Goal: Task Accomplishment & Management: Complete application form

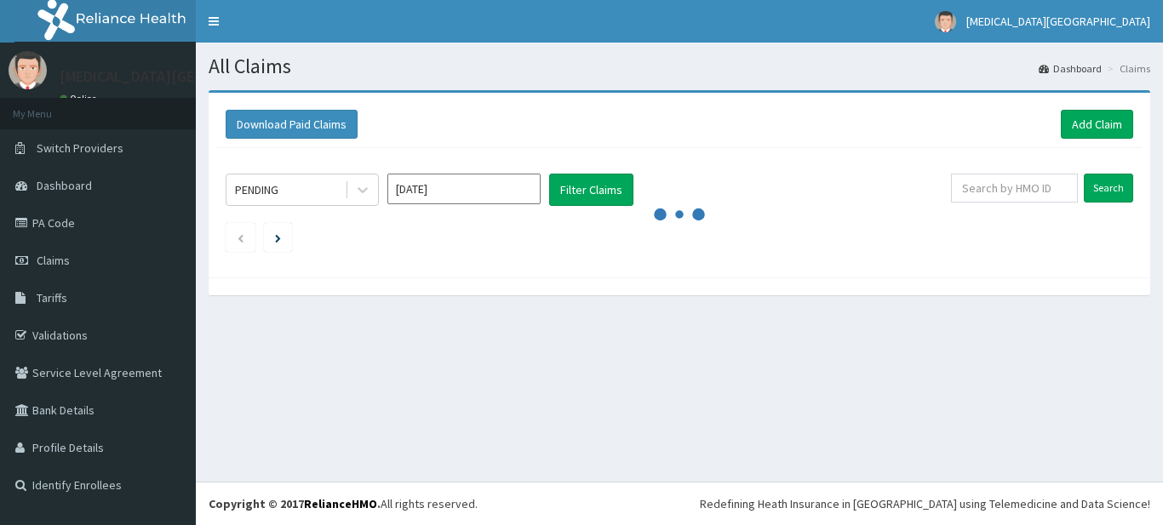
click at [1101, 119] on link "Add Claim" at bounding box center [1097, 124] width 72 height 29
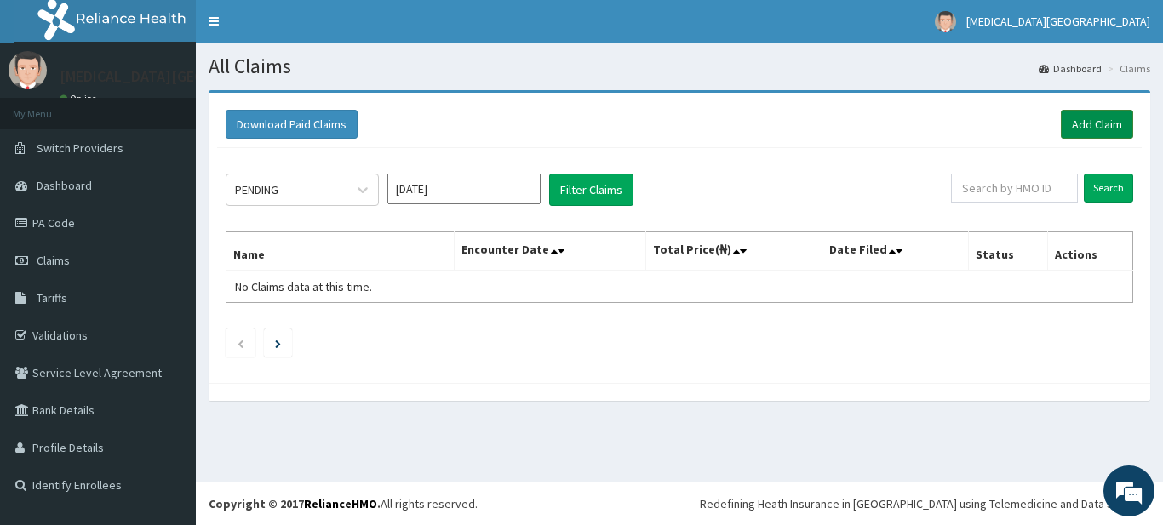
click at [1084, 119] on link "Add Claim" at bounding box center [1097, 124] width 72 height 29
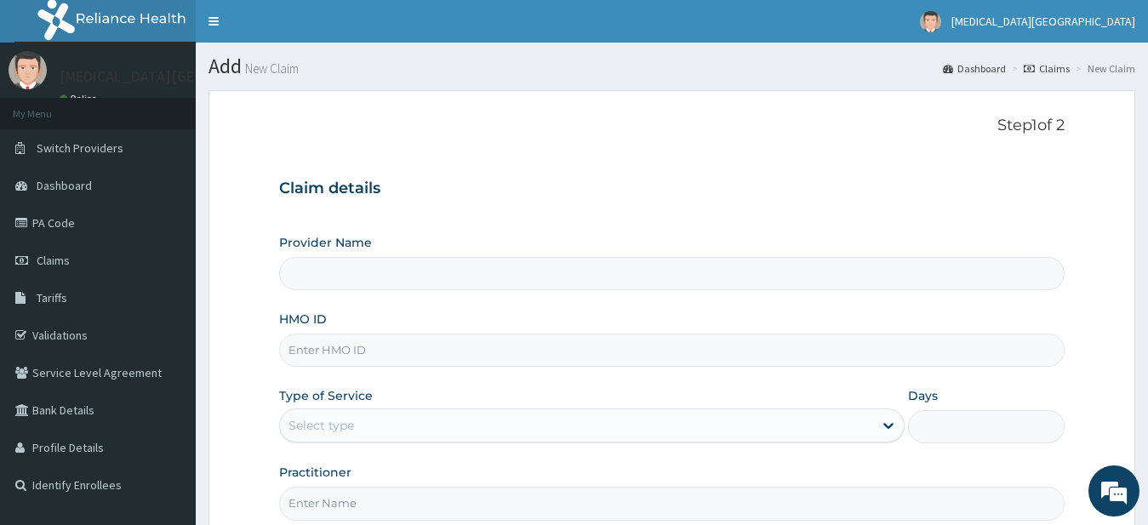
type input "[MEDICAL_DATA][GEOGRAPHIC_DATA]"
click at [459, 350] on input "HMO ID" at bounding box center [672, 350] width 787 height 33
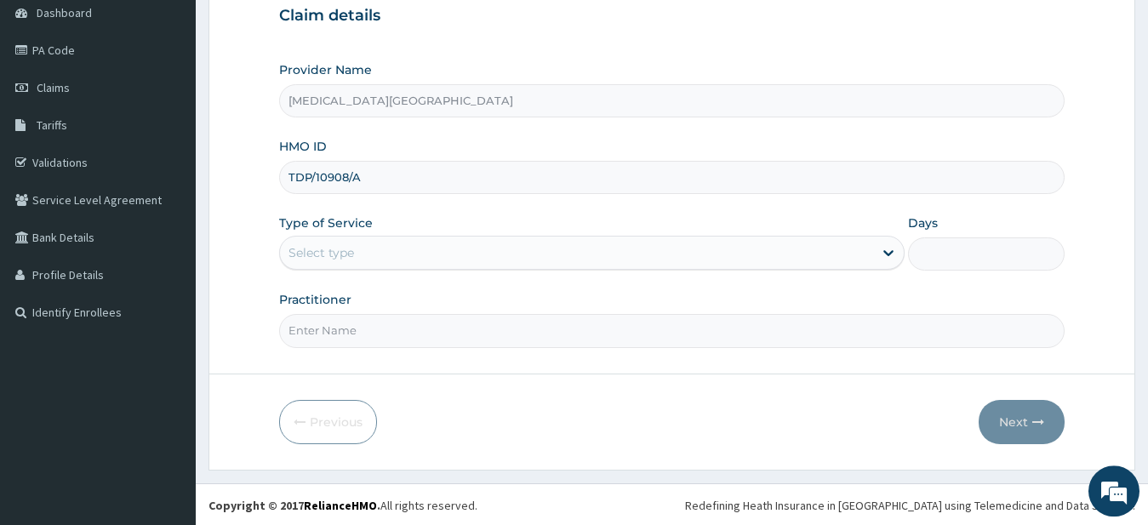
scroll to position [175, 0]
type input "TDP/10908/A"
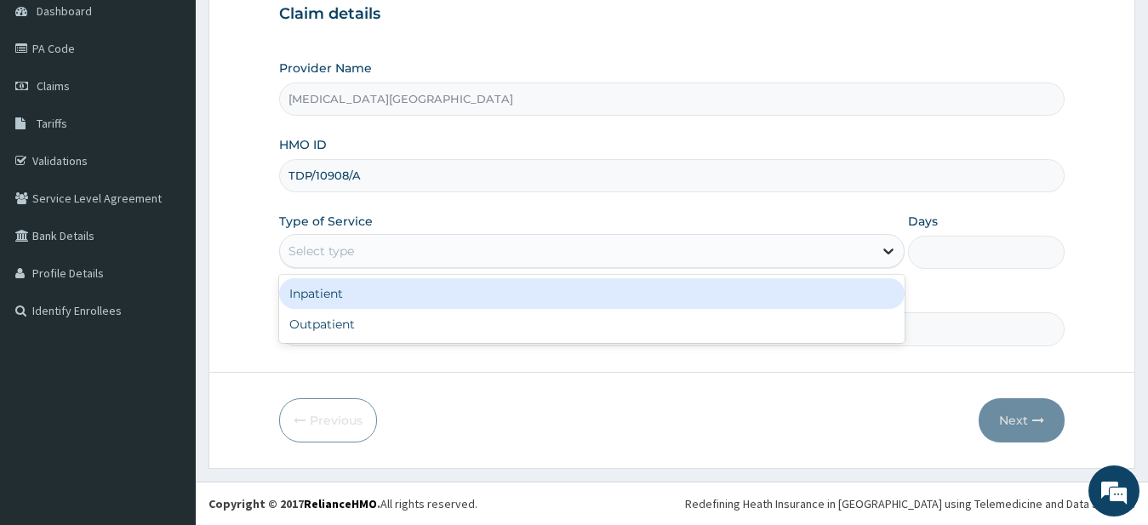
click at [884, 250] on icon at bounding box center [889, 252] width 10 height 6
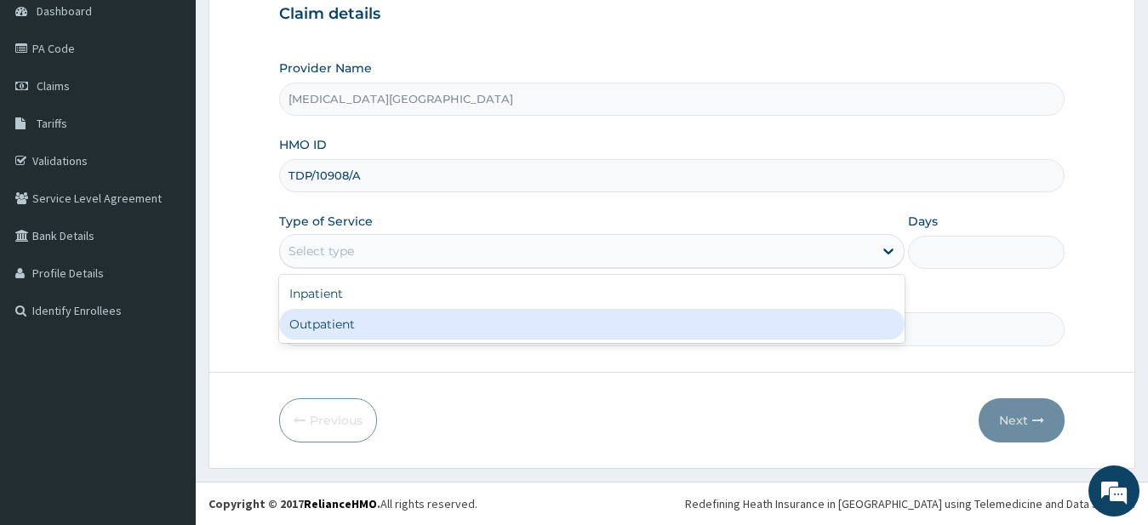
click at [465, 315] on div "Outpatient" at bounding box center [592, 324] width 627 height 31
type input "1"
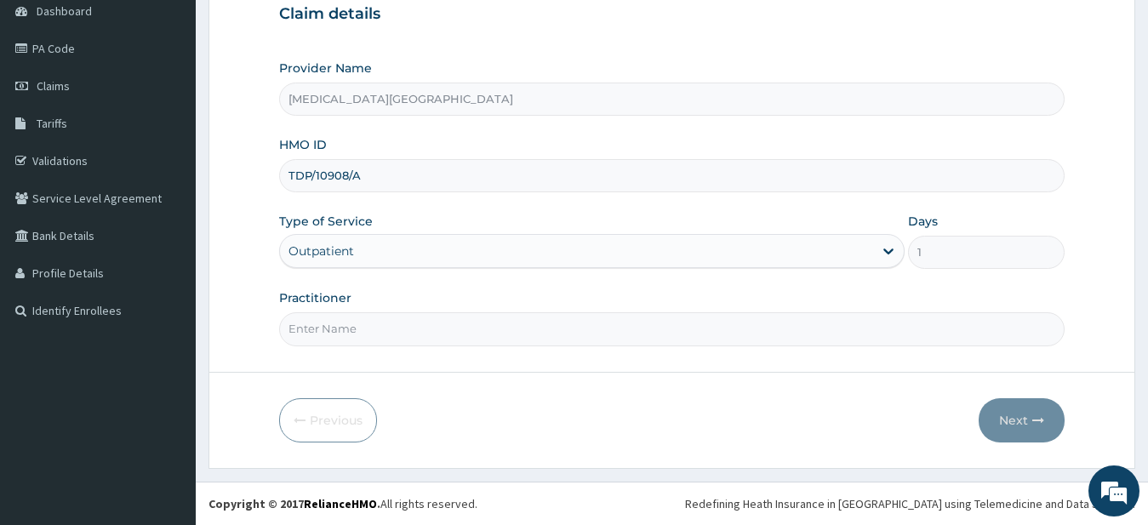
click at [385, 339] on input "Practitioner" at bounding box center [672, 328] width 787 height 33
type input "DR LEWIS.A"
click at [1023, 421] on button "Next" at bounding box center [1022, 420] width 86 height 44
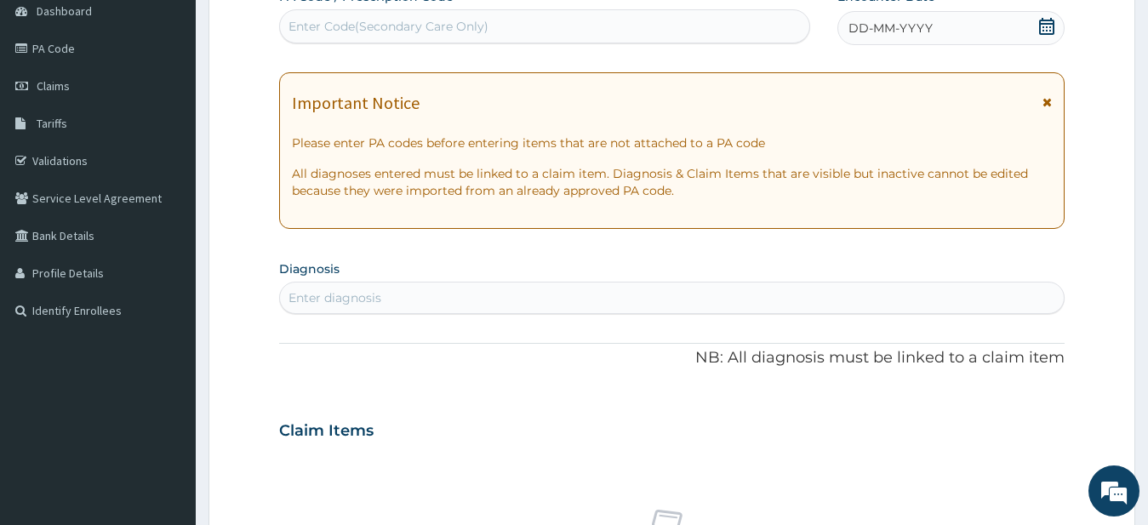
click at [1050, 29] on icon at bounding box center [1046, 26] width 17 height 17
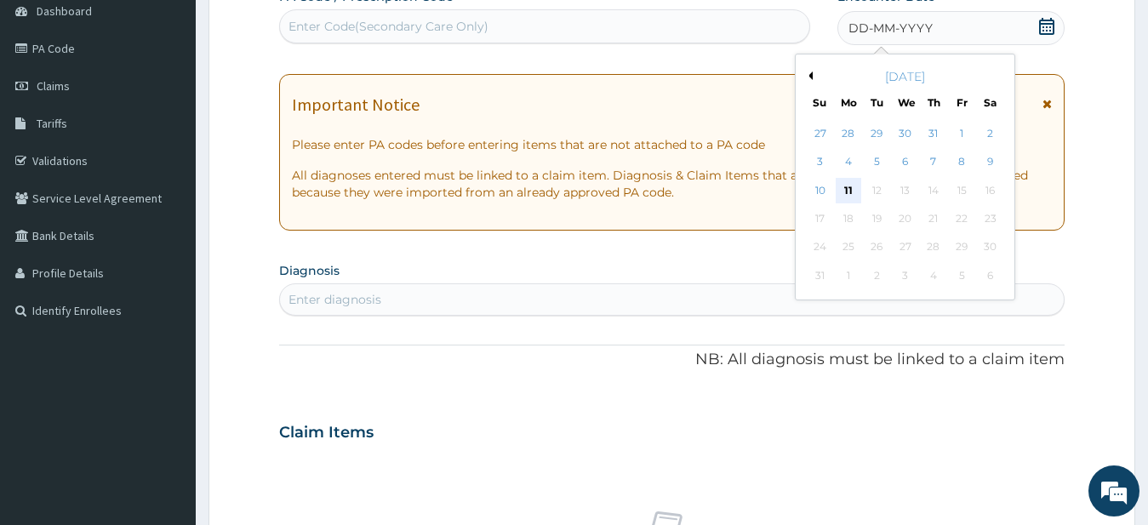
click at [848, 188] on div "11" at bounding box center [849, 191] width 26 height 26
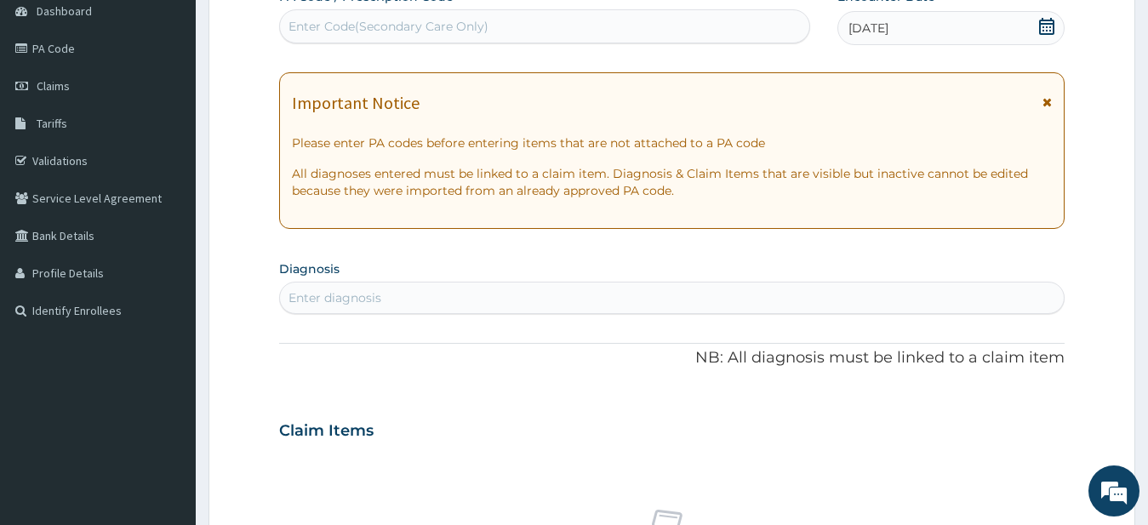
click at [988, 289] on div "Enter diagnosis" at bounding box center [672, 297] width 785 height 27
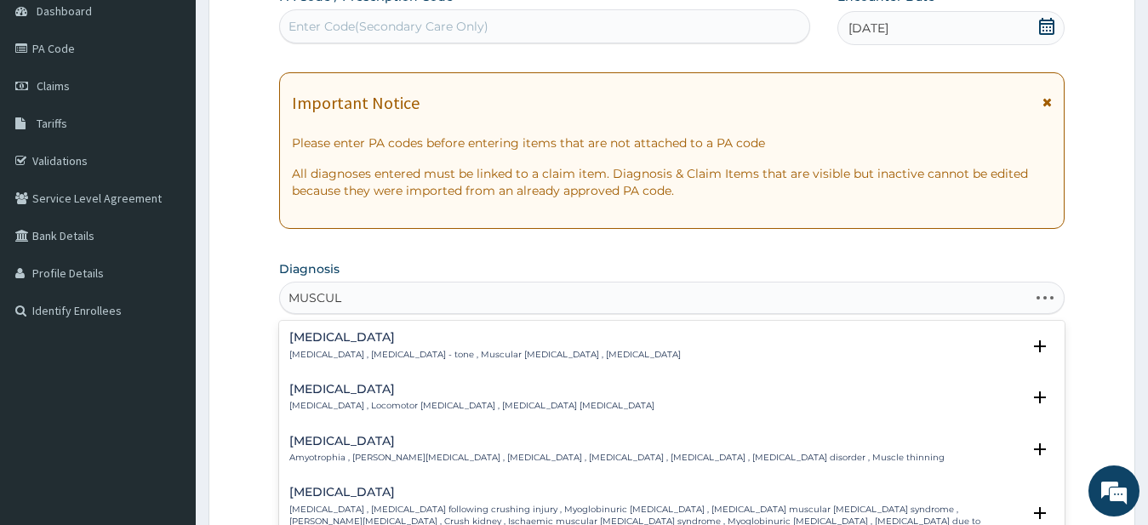
type input "MUSCULO"
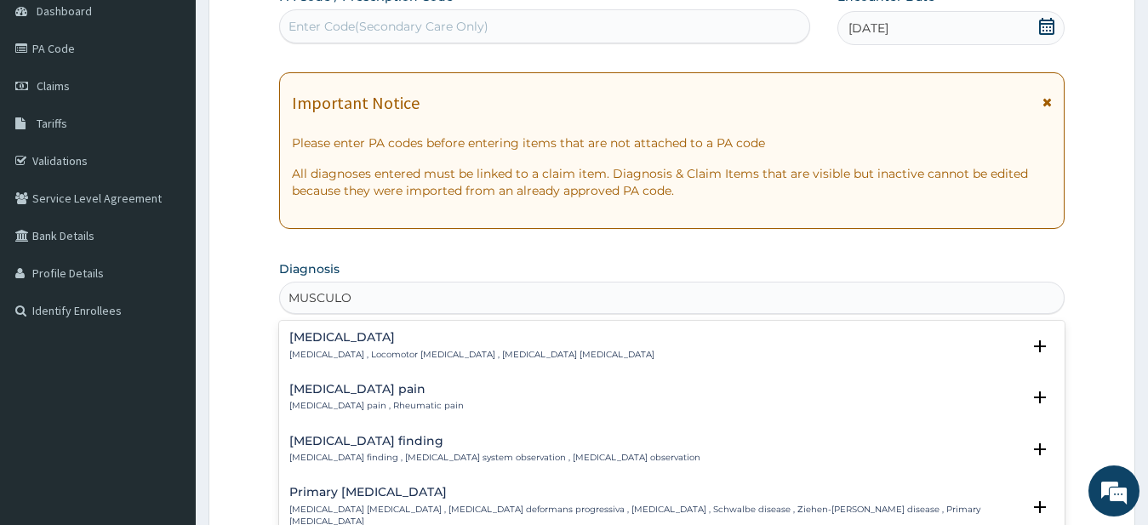
click at [543, 392] on div "Musculoskeletal pain Musculoskeletal pain , Rheumatic pain" at bounding box center [672, 398] width 766 height 30
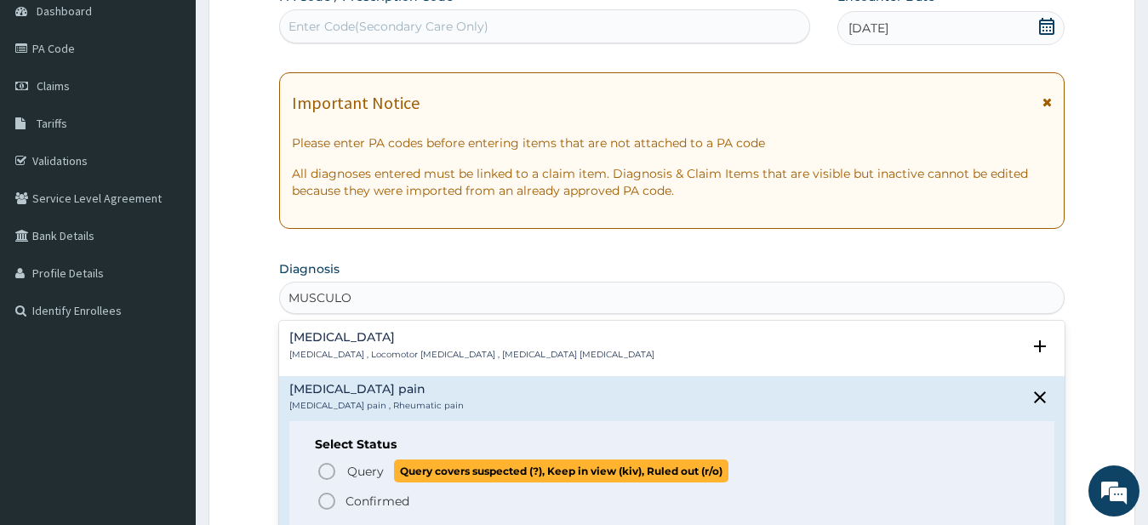
click at [329, 473] on icon "status option query" at bounding box center [327, 471] width 20 height 20
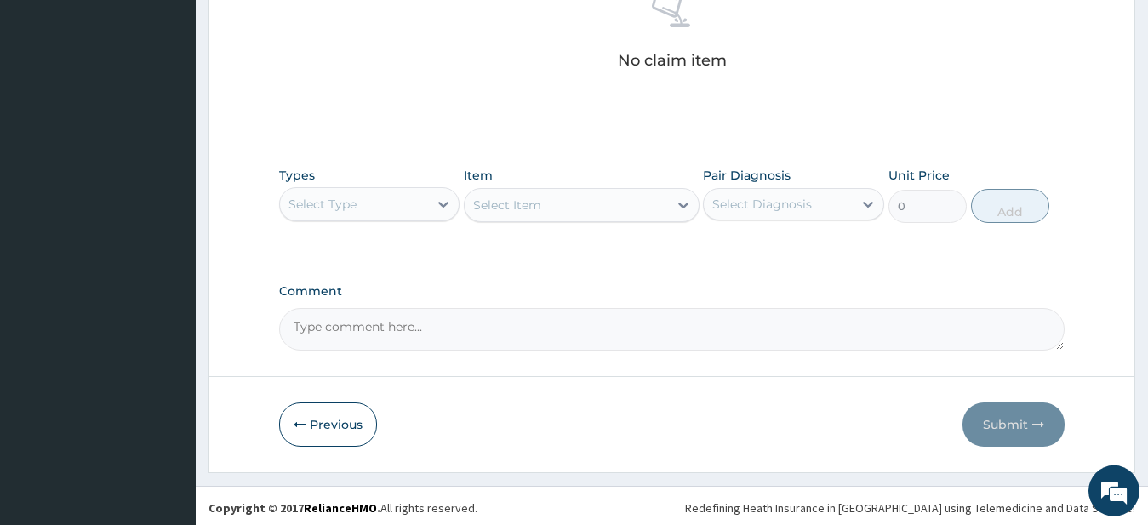
scroll to position [702, 0]
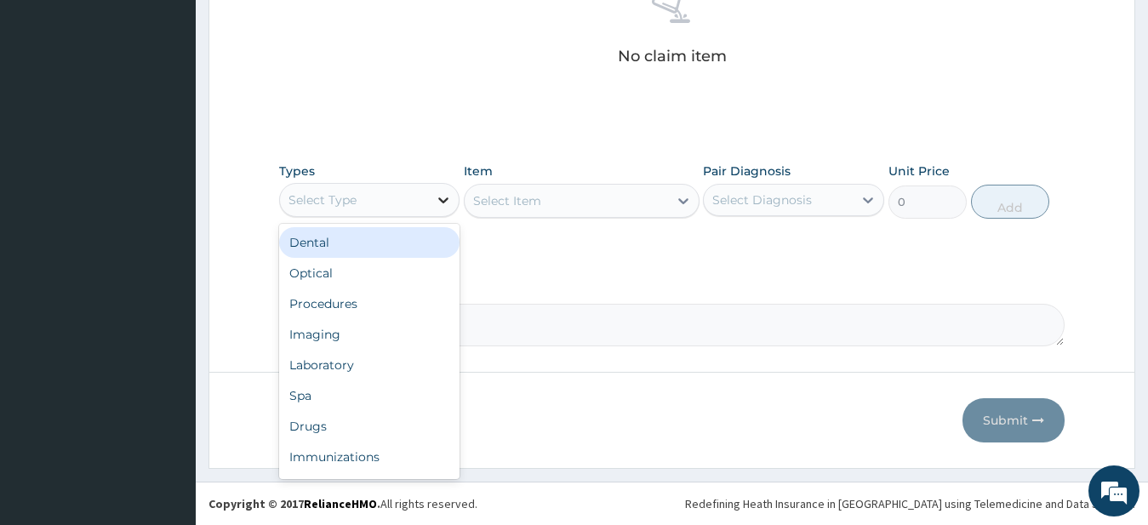
click at [442, 201] on icon at bounding box center [443, 200] width 10 height 6
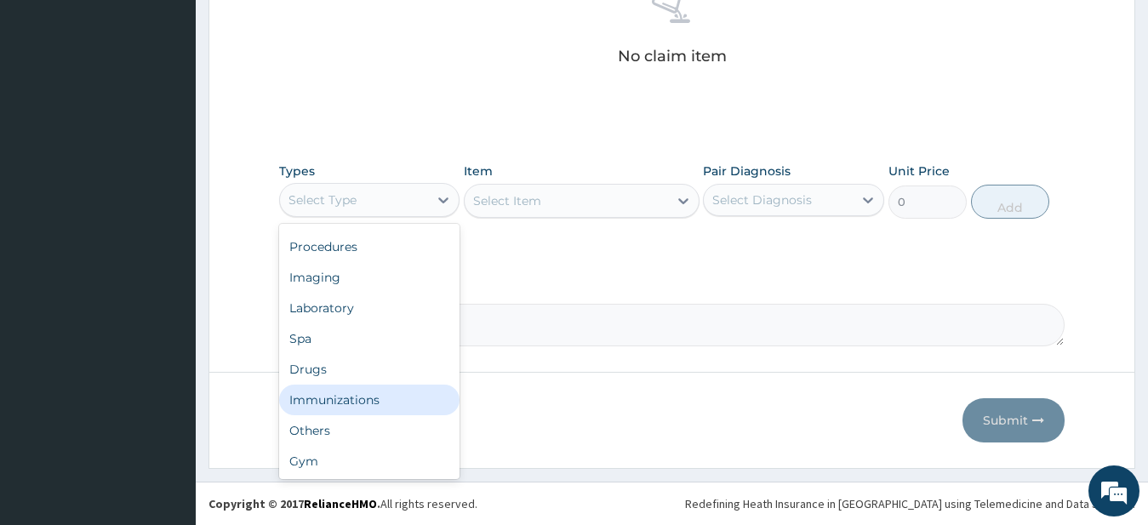
scroll to position [58, 0]
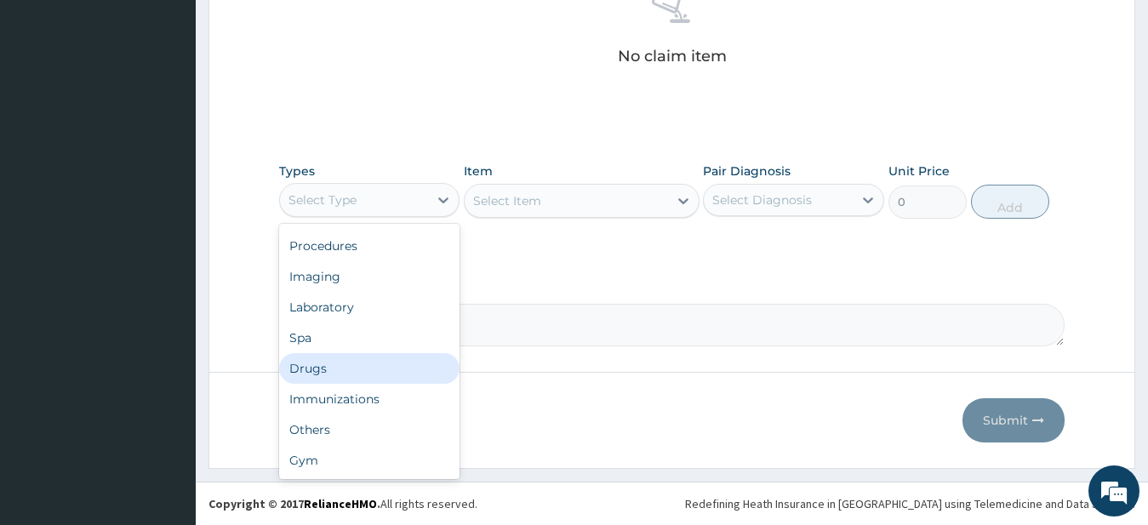
click at [324, 366] on div "Drugs" at bounding box center [369, 368] width 181 height 31
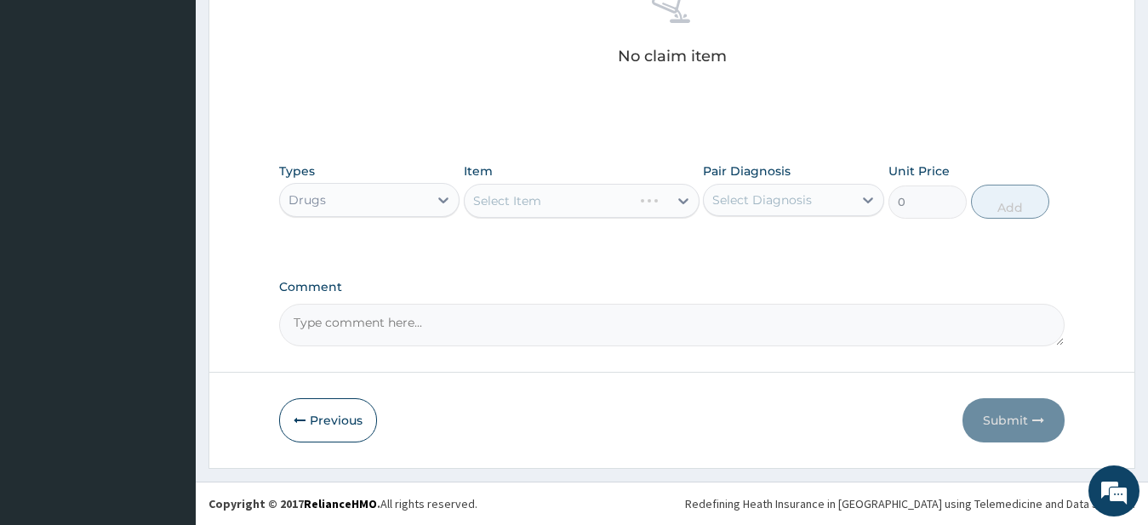
click at [679, 206] on div "Select Item" at bounding box center [582, 201] width 236 height 34
click at [679, 206] on icon at bounding box center [683, 200] width 17 height 17
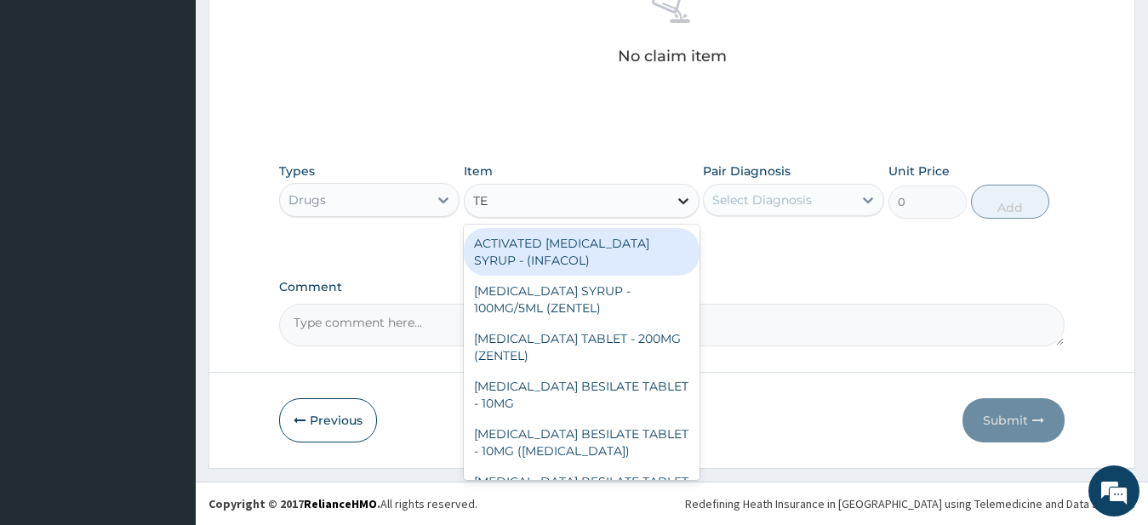
type input "TET"
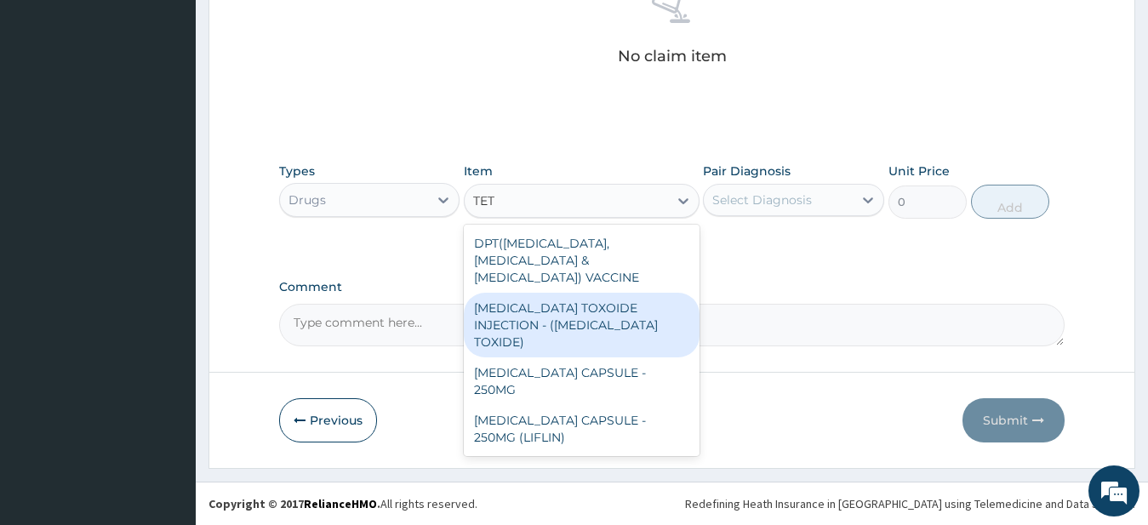
click at [589, 303] on div "TETANUS TOXOIDE INJECTION - (TETANUS TOXIDE)" at bounding box center [582, 325] width 236 height 65
type input "840"
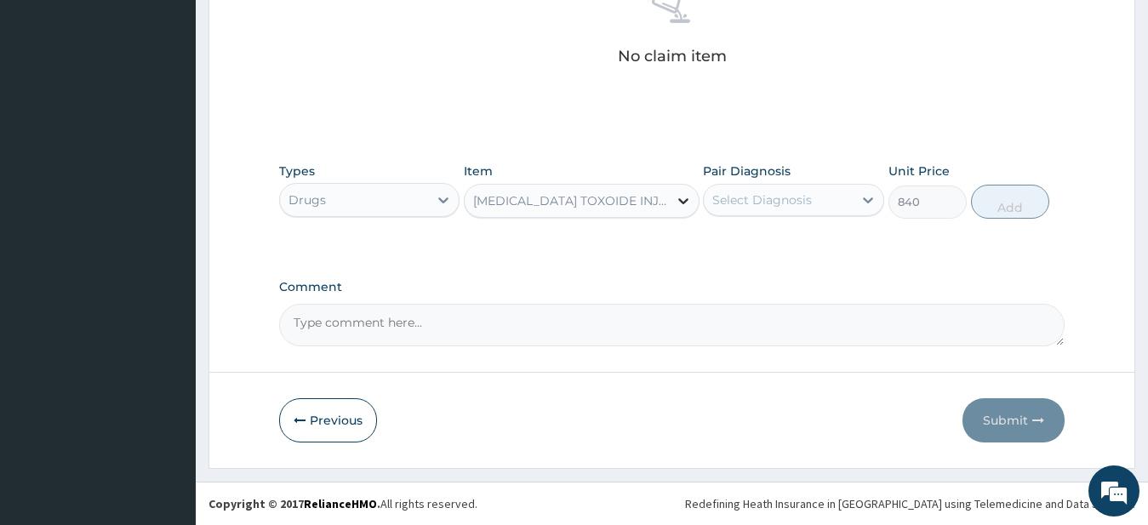
click at [683, 205] on icon at bounding box center [683, 200] width 17 height 17
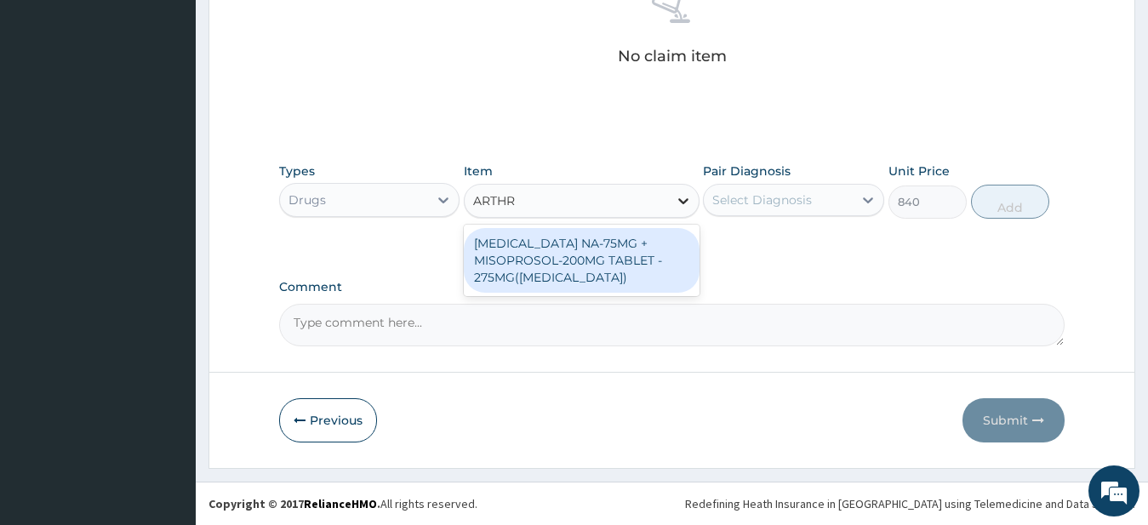
scroll to position [0, 0]
type input "ARTHROTE"
click at [587, 274] on div "DICLOFENAC NA-75MG + MISOPROSOL-200MG TABLET - 275MG(ARTHROTEC)" at bounding box center [582, 260] width 236 height 65
type input "280"
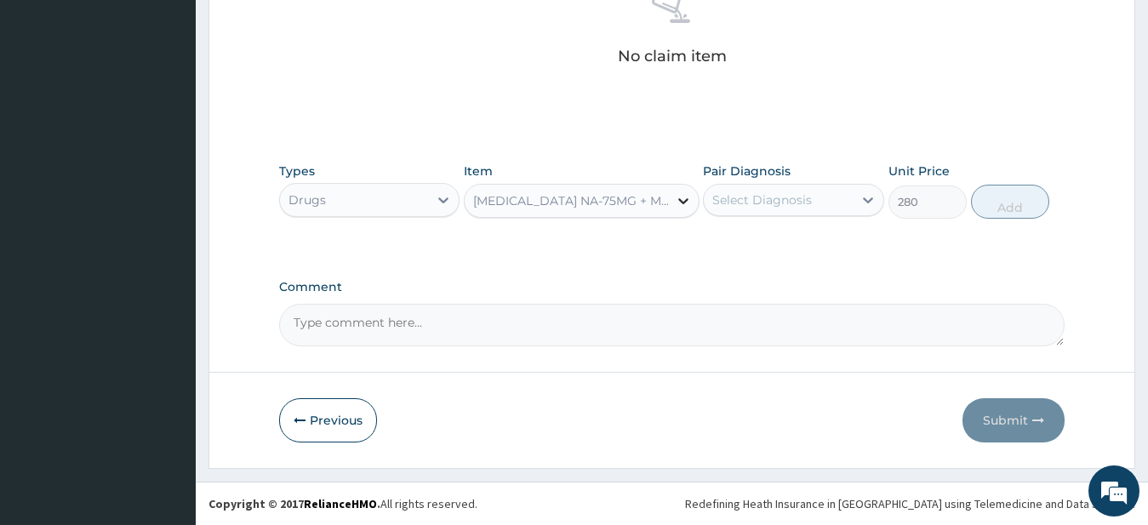
click at [683, 203] on icon at bounding box center [683, 201] width 10 height 6
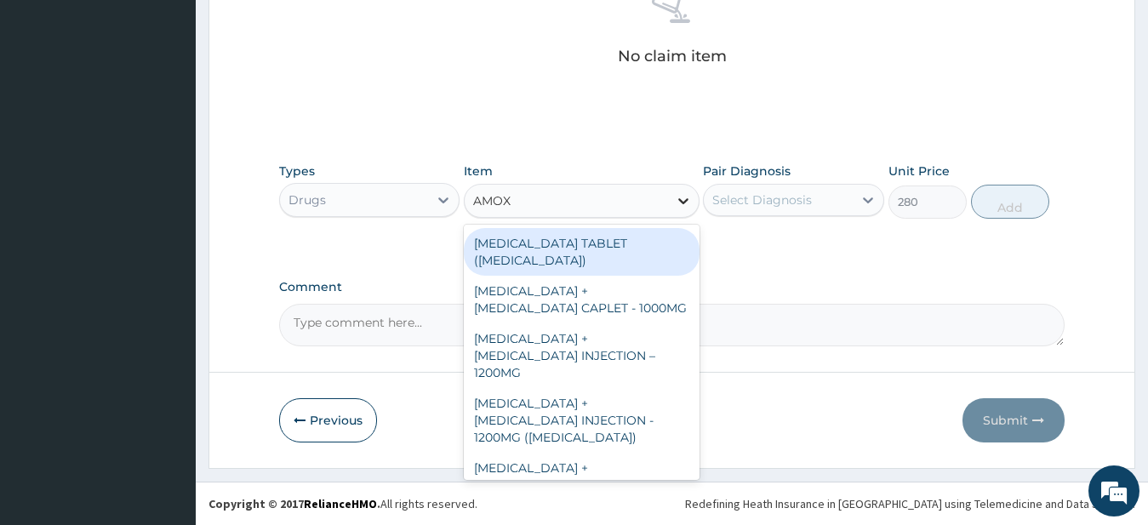
type input "AMOXI"
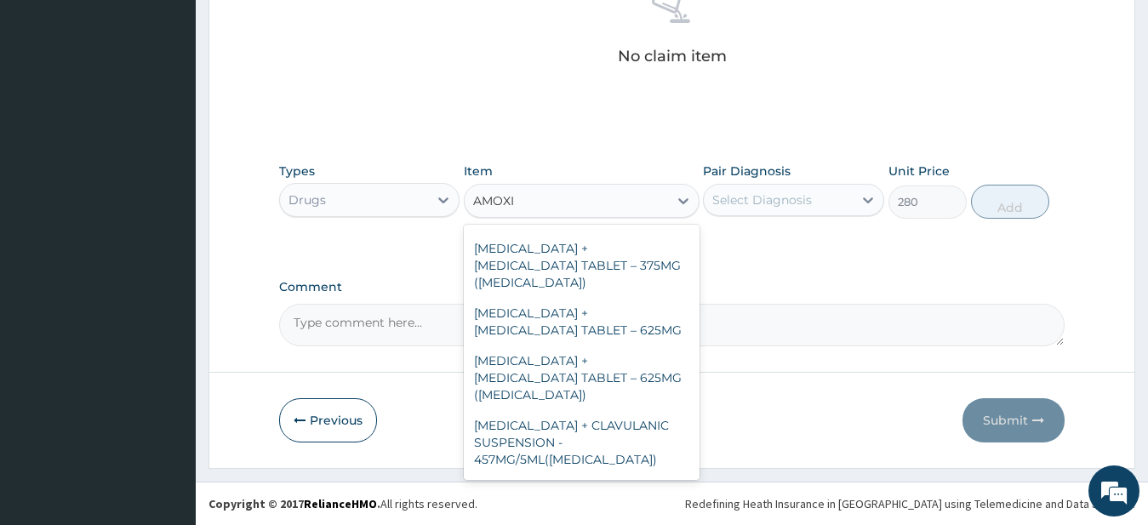
scroll to position [460, 0]
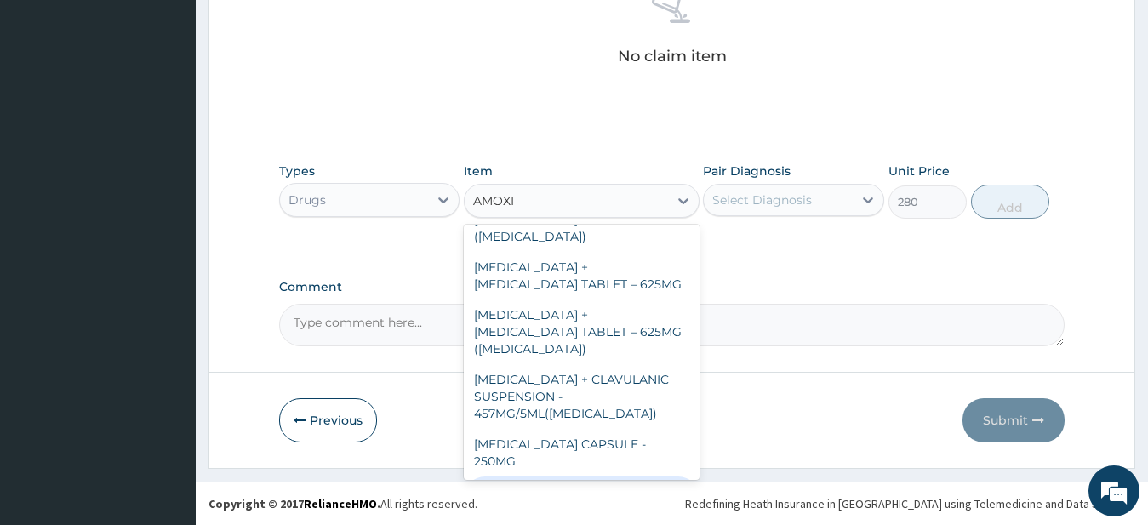
click at [584, 477] on div "AMOXICILLIN CAPSULE - 500MG" at bounding box center [582, 501] width 236 height 48
type input "112"
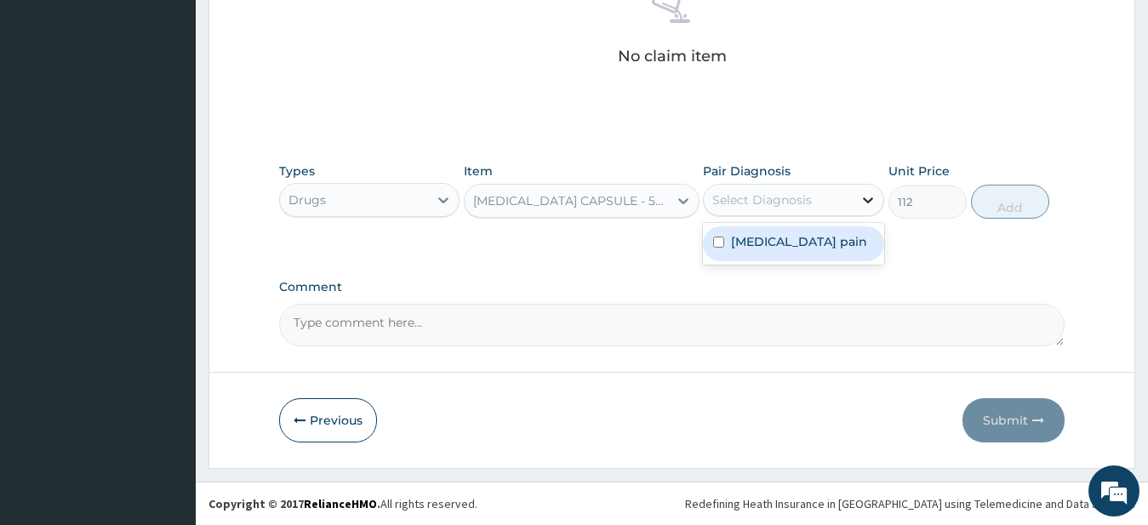
click at [869, 197] on icon at bounding box center [868, 200] width 17 height 17
click at [832, 244] on label "Musculoskeletal pain" at bounding box center [799, 241] width 136 height 17
checkbox input "true"
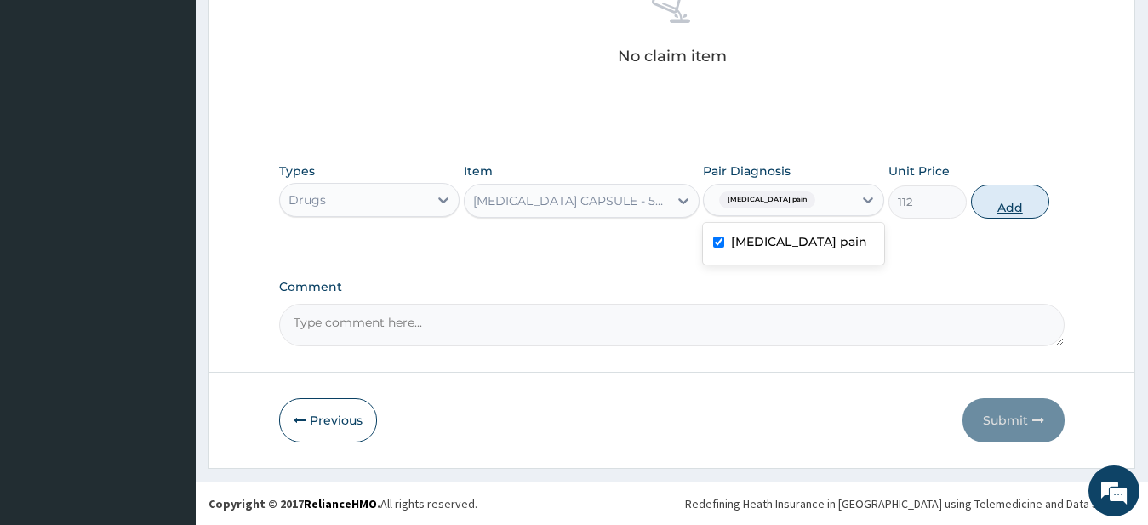
click at [1017, 203] on button "Add" at bounding box center [1010, 202] width 78 height 34
type input "0"
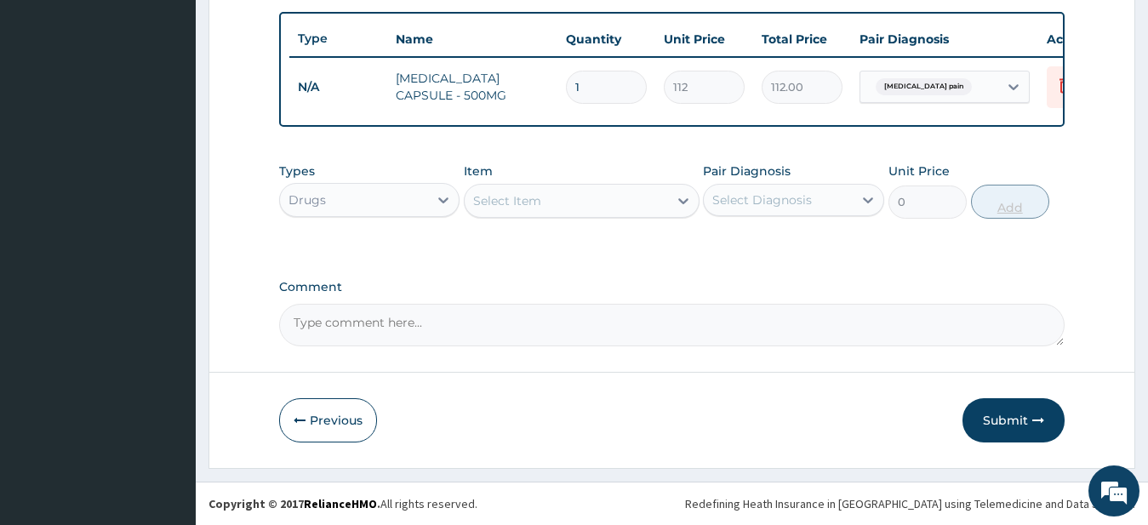
scroll to position [636, 0]
type input "10"
type input "1120.00"
type input "10"
click at [775, 238] on div "Types Drugs Item Select Item Pair Diagnosis Select Diagnosis Unit Price 0 Add" at bounding box center [672, 203] width 787 height 99
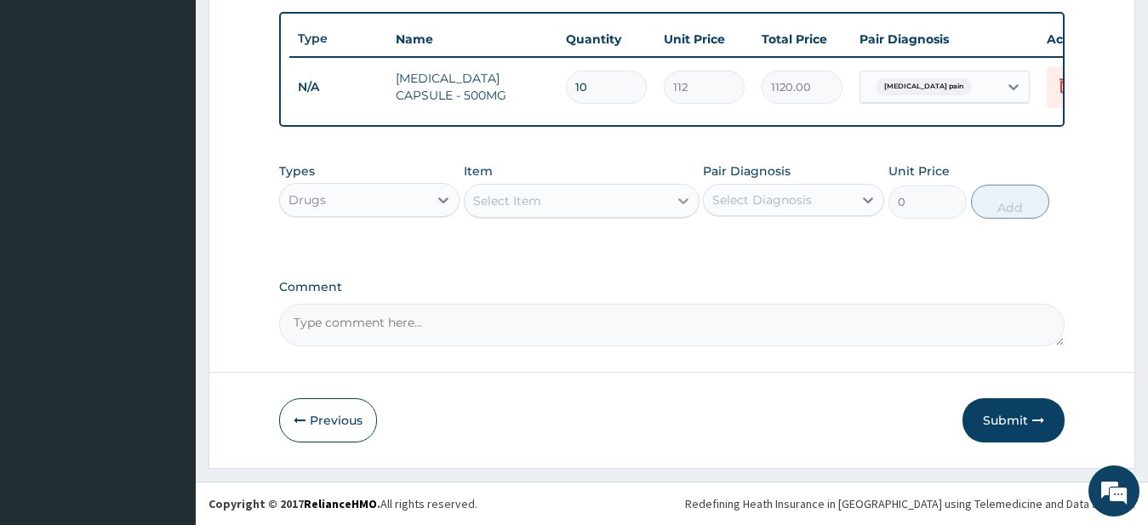
click at [681, 204] on icon at bounding box center [683, 200] width 17 height 17
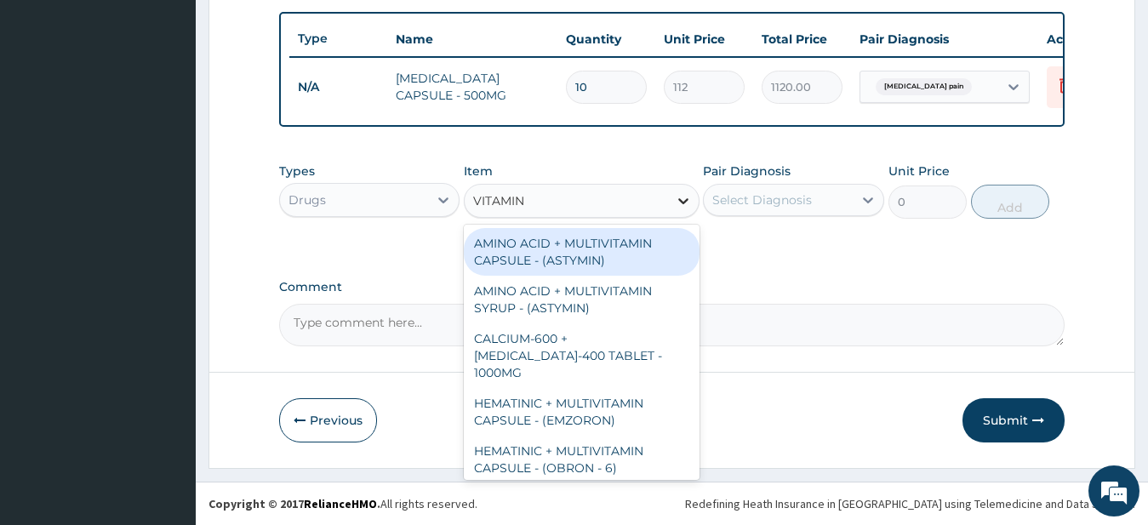
type input "VITAMIN C"
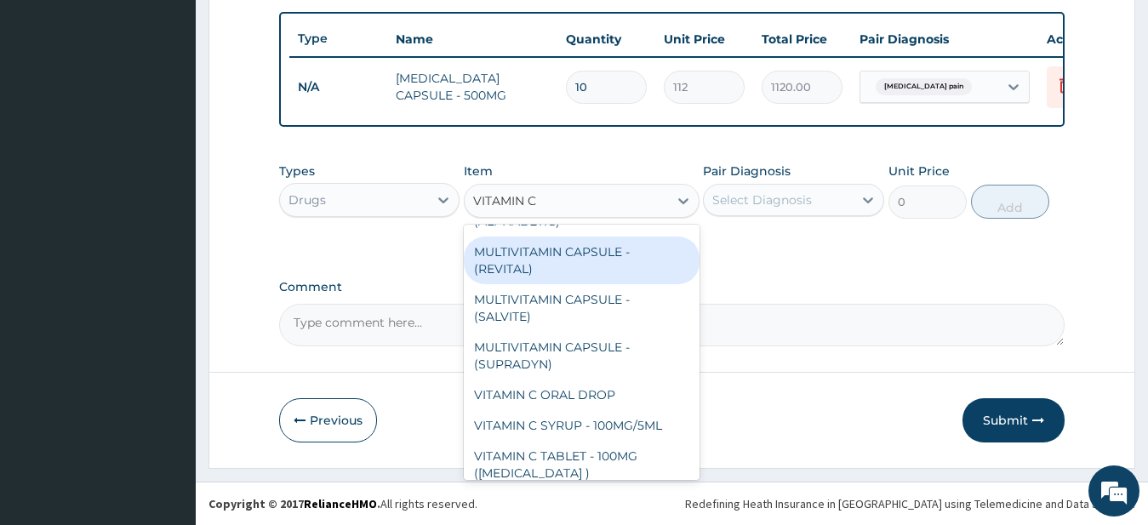
scroll to position [184, 0]
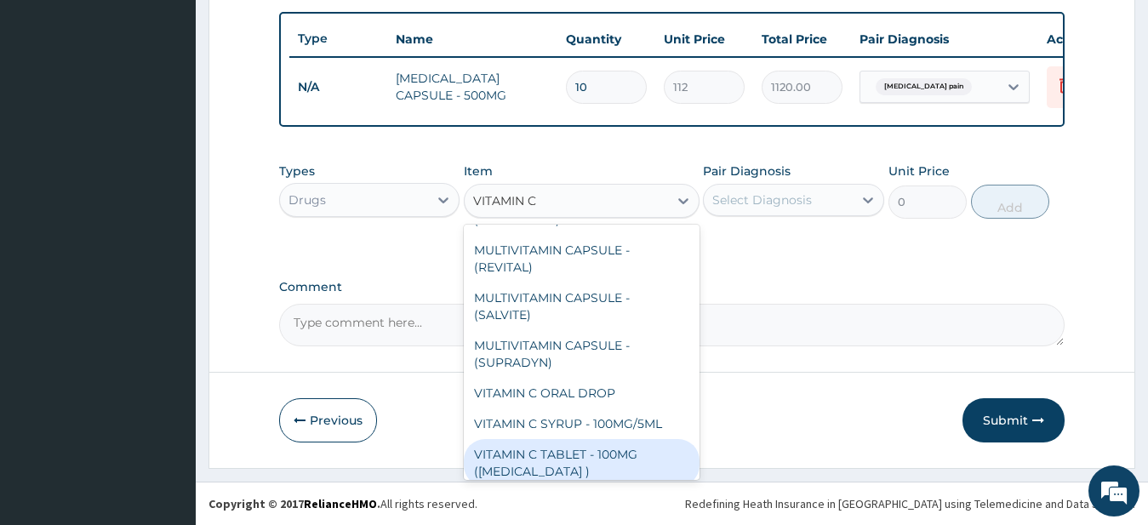
click at [572, 461] on div "VITAMIN C TABLET - 100MG (ASCORBIC ACID )" at bounding box center [582, 463] width 236 height 48
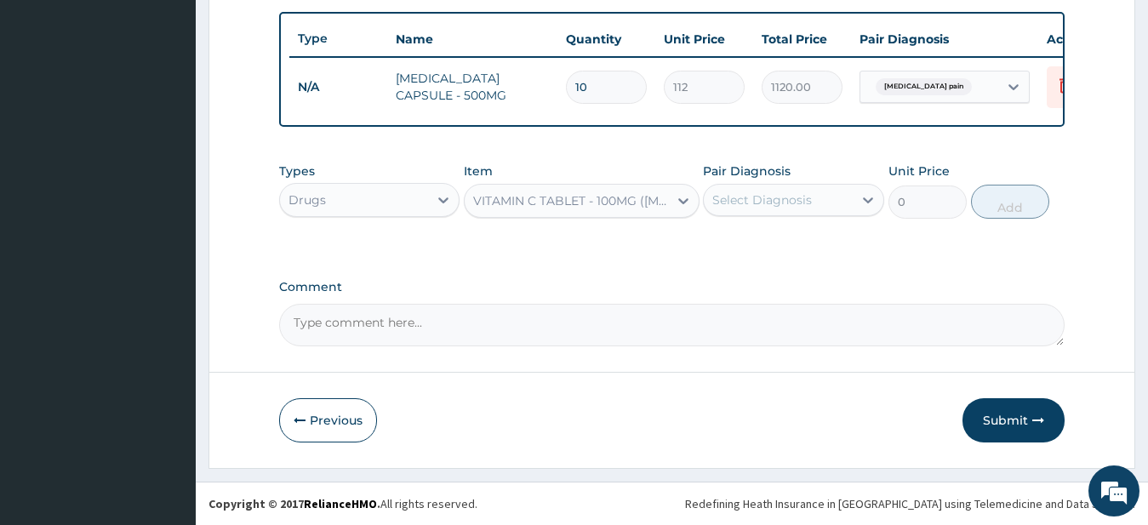
type input "16.8"
click at [873, 202] on icon at bounding box center [868, 200] width 17 height 17
click at [799, 249] on label "Musculoskeletal pain" at bounding box center [799, 241] width 136 height 17
checkbox input "true"
click at [1005, 203] on button "Add" at bounding box center [1010, 202] width 78 height 34
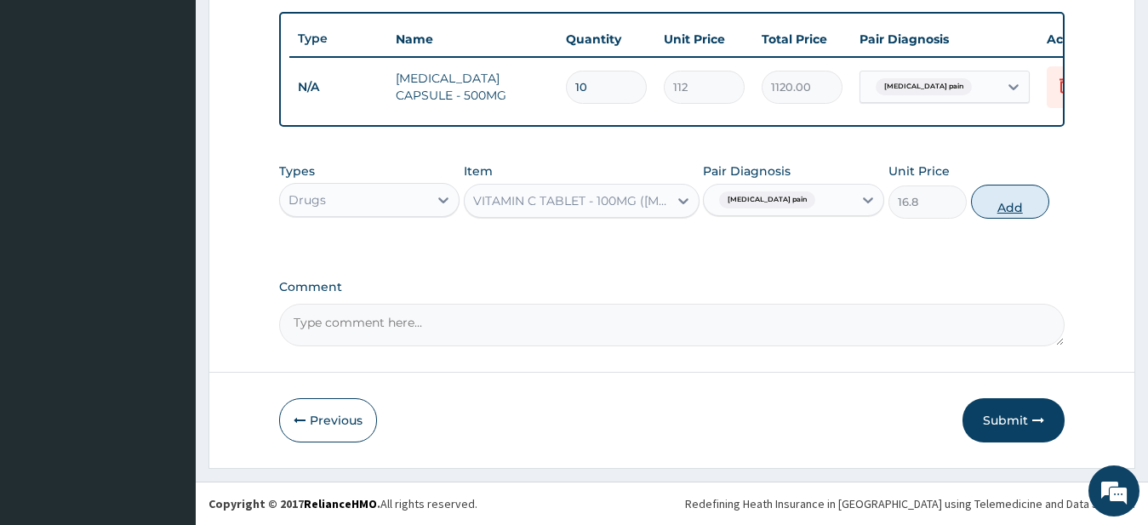
type input "0"
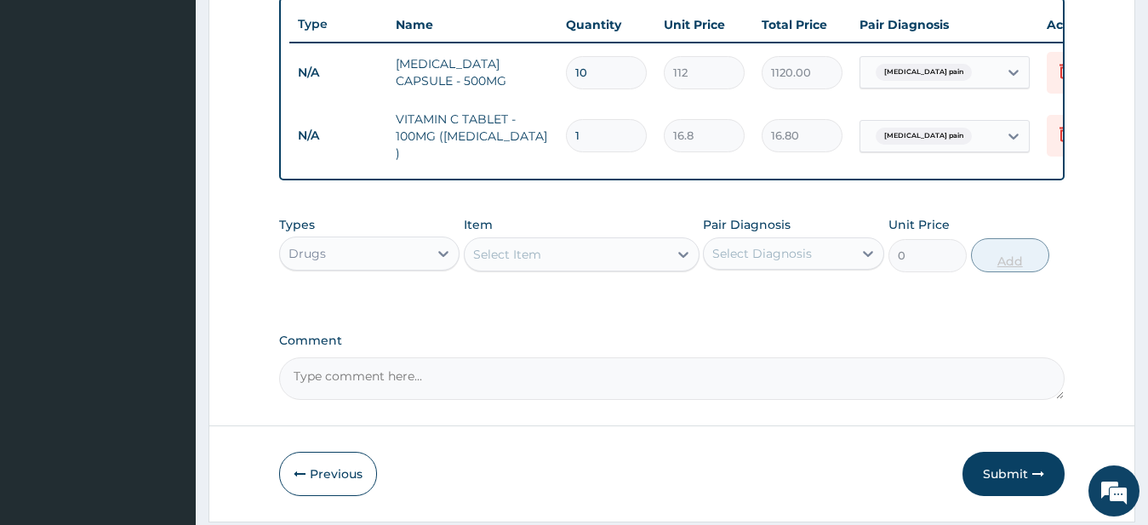
type input "10"
type input "168.00"
type input "10"
click at [686, 255] on icon at bounding box center [683, 254] width 17 height 17
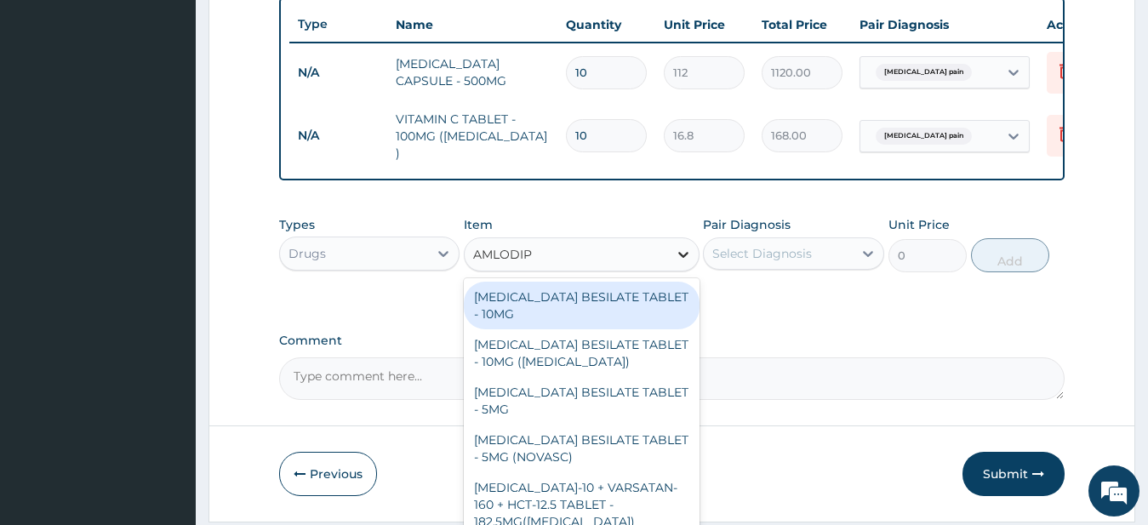
type input "AMLODIPI"
click at [609, 317] on div "AMLODIPINE BESILATE TABLET - 10MG" at bounding box center [582, 306] width 236 height 48
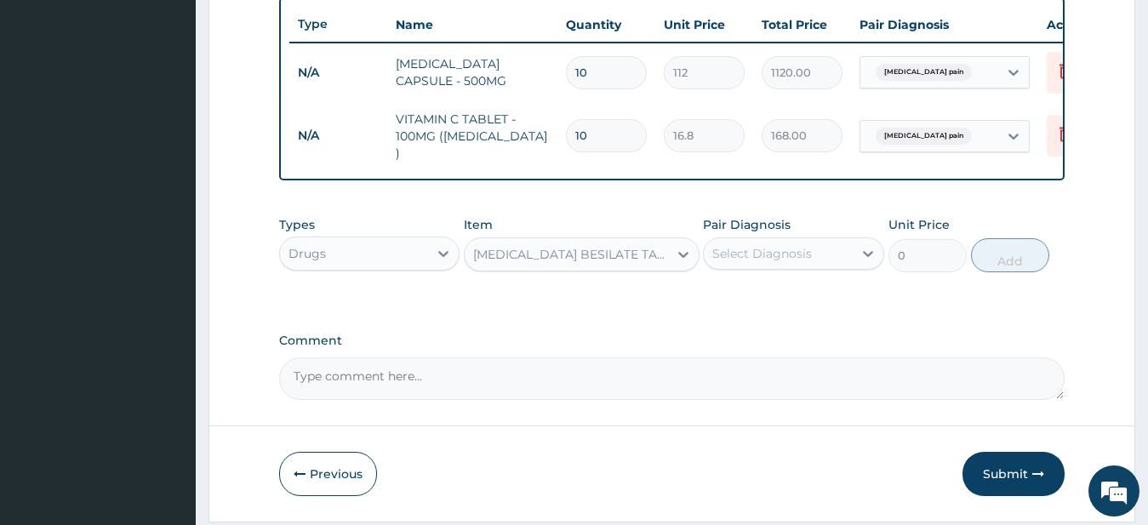
type input "112"
click at [868, 257] on icon at bounding box center [868, 254] width 10 height 6
click at [812, 300] on label "Musculoskeletal pain" at bounding box center [799, 295] width 136 height 17
checkbox input "true"
click at [1020, 269] on button "Add" at bounding box center [1010, 255] width 78 height 34
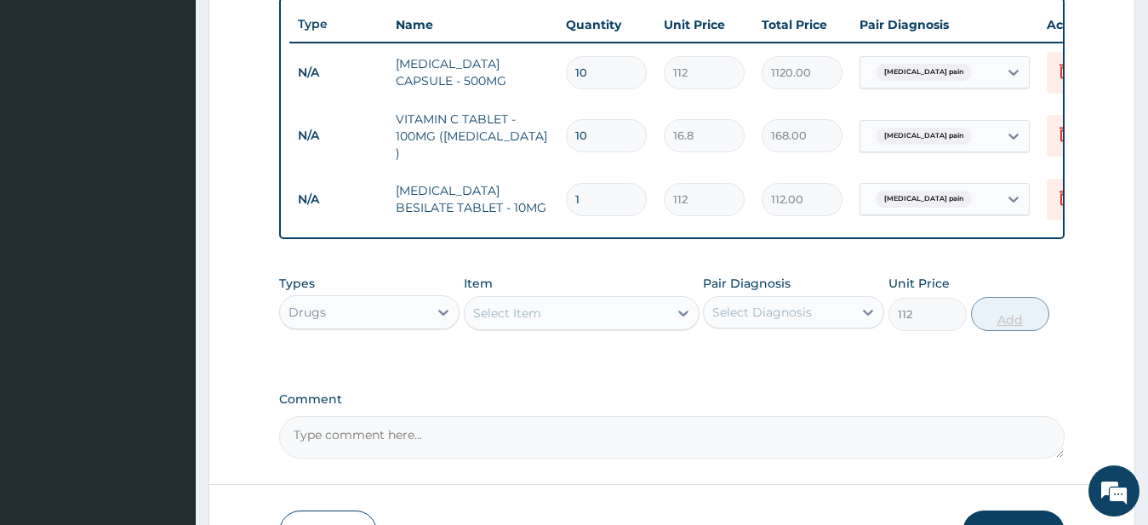
type input "0"
type input "0.00"
type input "3"
type input "336.00"
type input "30"
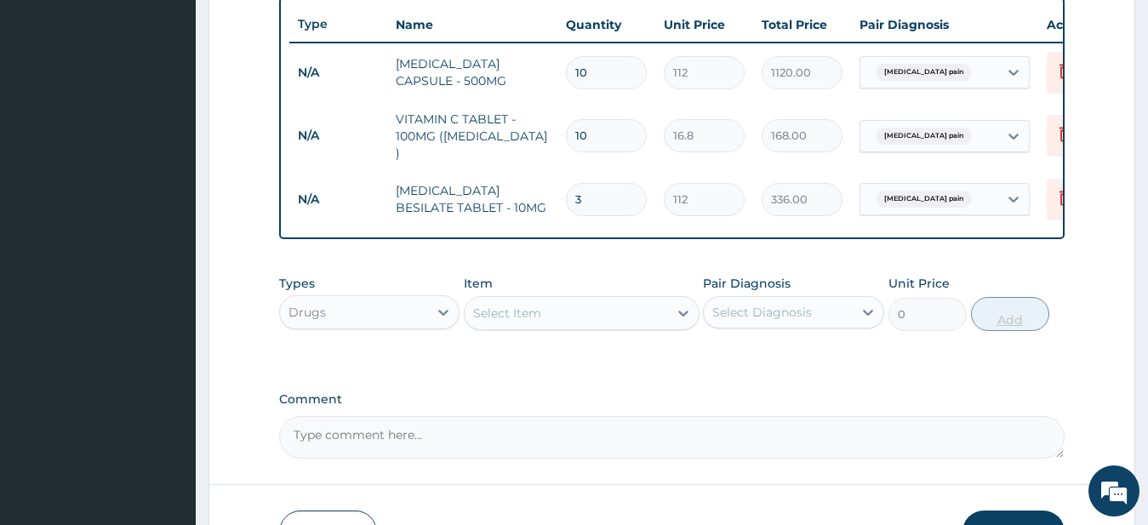
type input "3360.00"
type input "30"
click at [683, 316] on icon at bounding box center [683, 313] width 17 height 17
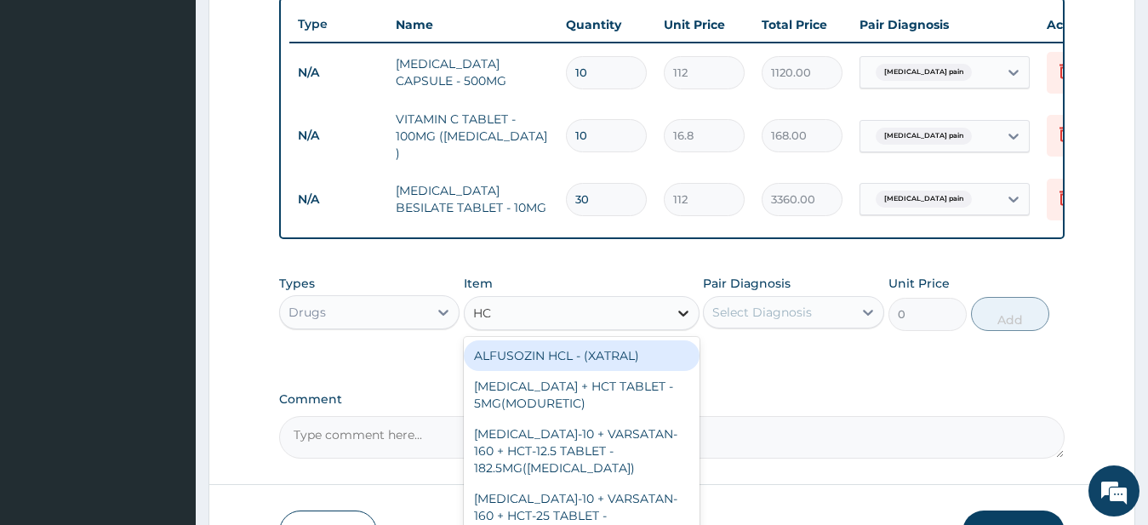
type input "HCT"
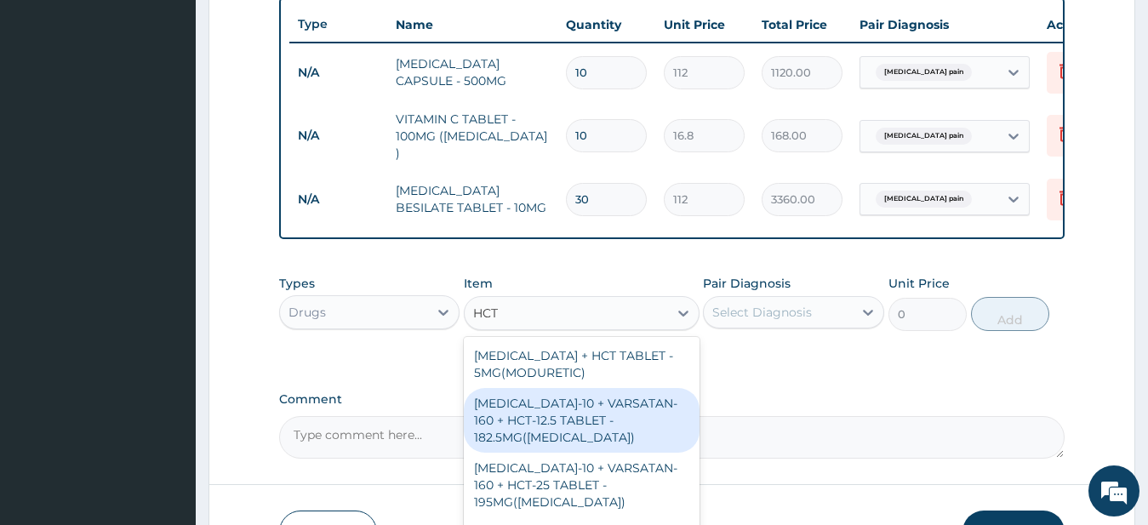
click at [573, 439] on div "AMLODIPINE-10 + VARSATAN-160 + HCT-12.5 TABLET - 182.5MG(EXFORGE HCT)" at bounding box center [582, 420] width 236 height 65
type input "1232"
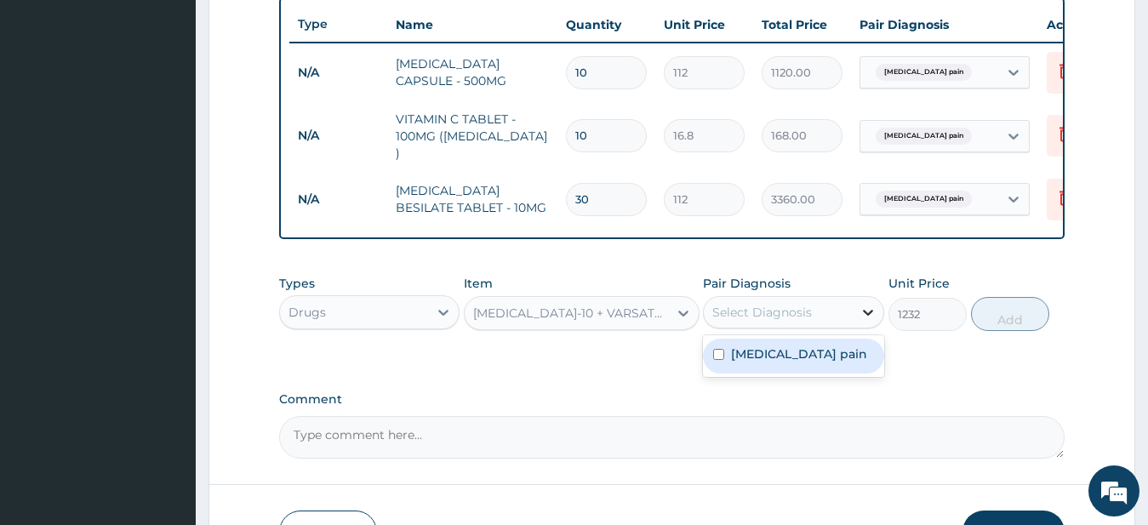
click at [870, 315] on icon at bounding box center [868, 312] width 17 height 17
click at [804, 363] on label "Musculoskeletal pain" at bounding box center [799, 354] width 136 height 17
checkbox input "true"
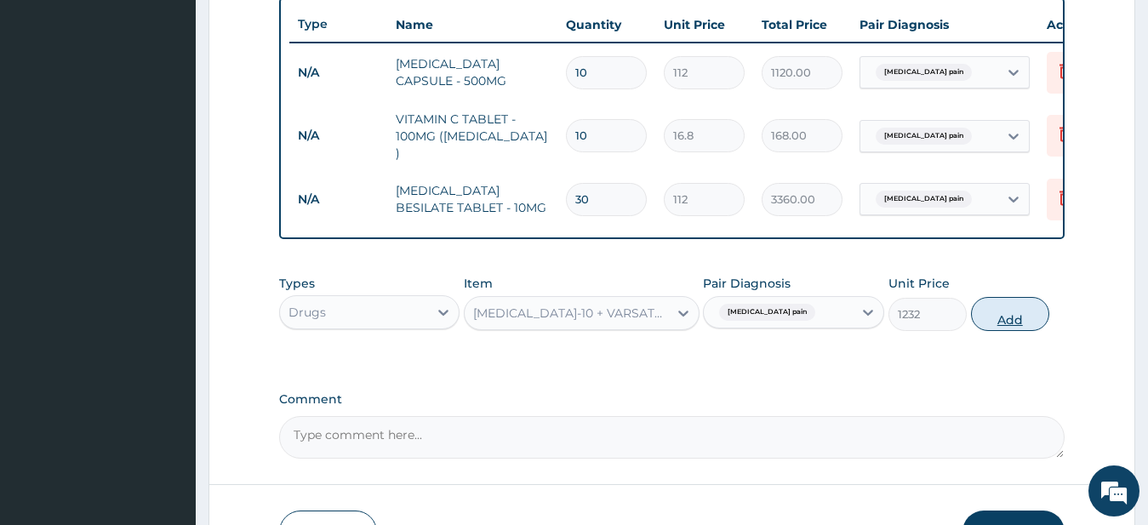
click at [1010, 319] on button "Add" at bounding box center [1010, 314] width 78 height 34
type input "0"
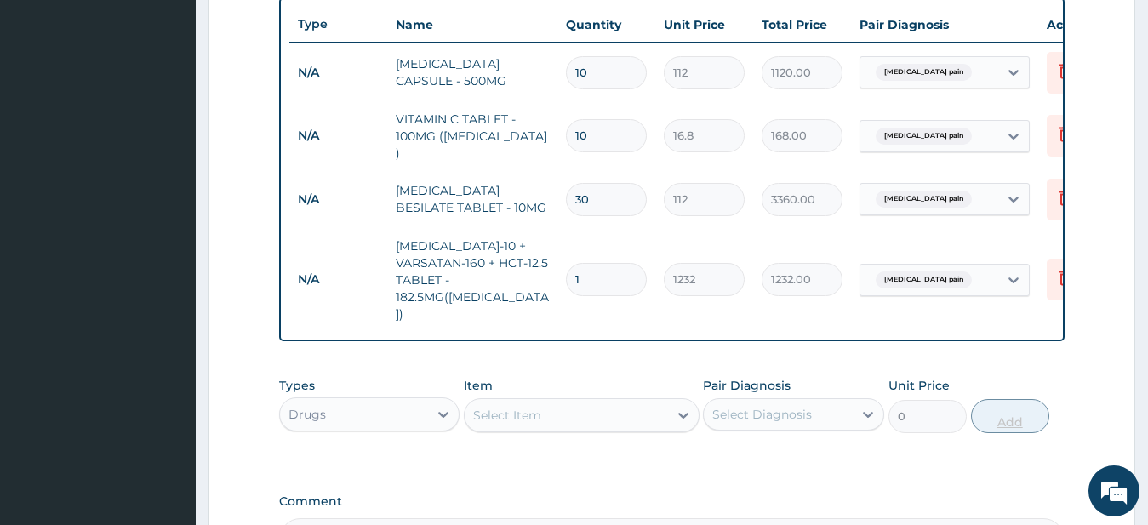
type input "0.00"
type input "3"
type input "3696.00"
type input "30"
type input "36960.00"
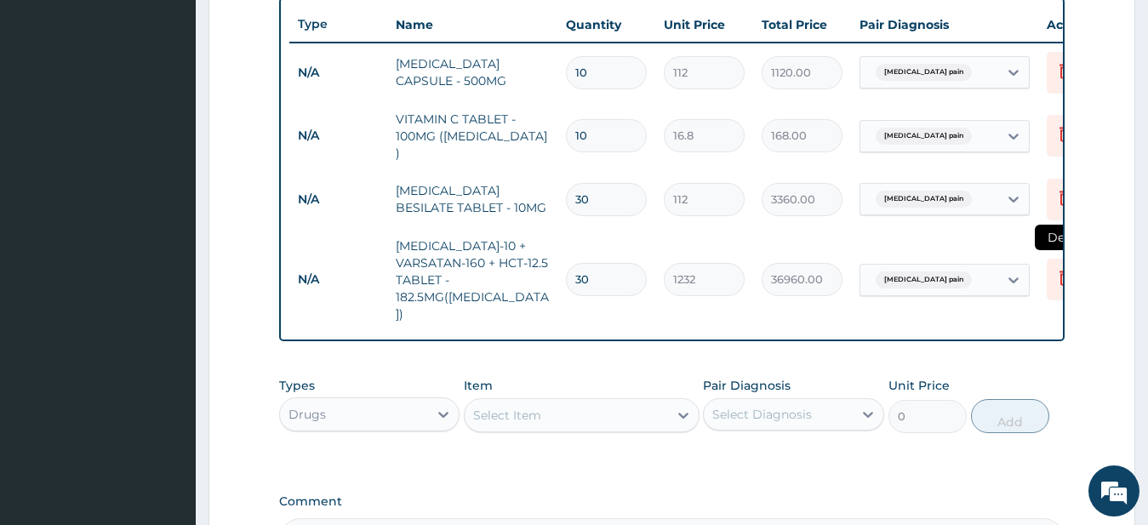
type input "30"
click at [1056, 267] on icon at bounding box center [1066, 277] width 20 height 20
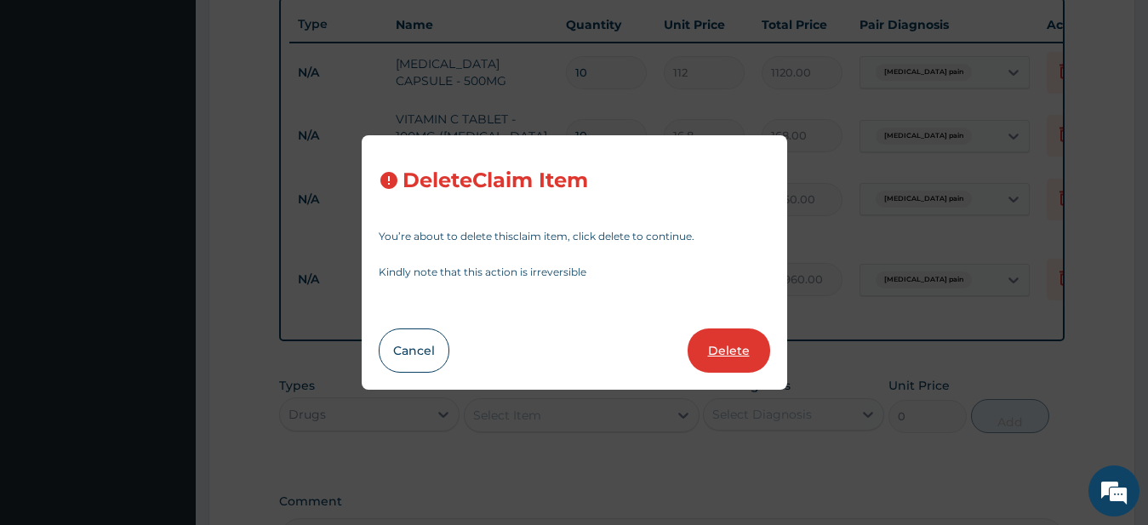
click at [764, 344] on button "Delete" at bounding box center [729, 351] width 83 height 44
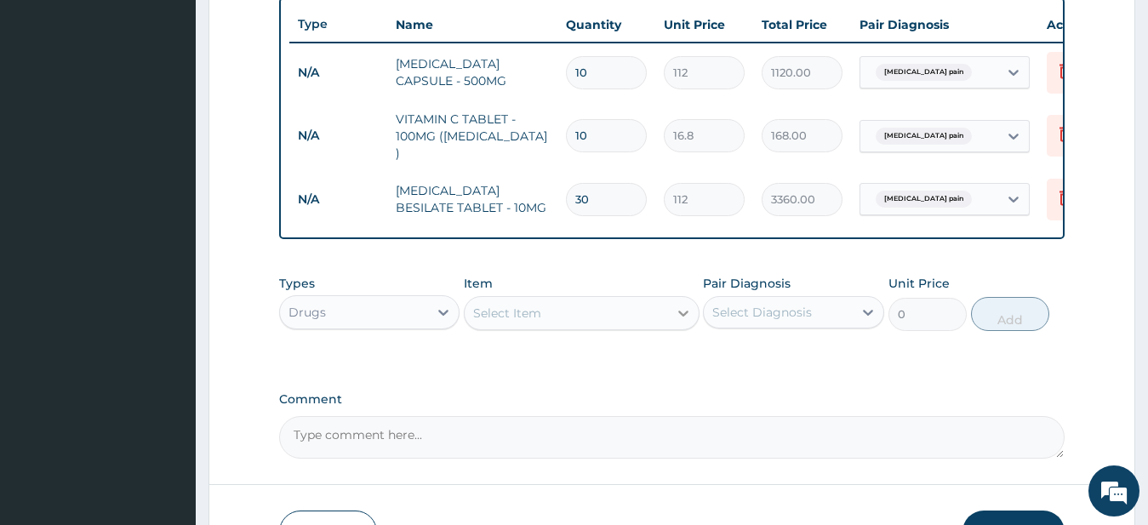
click at [670, 321] on div at bounding box center [683, 313] width 31 height 31
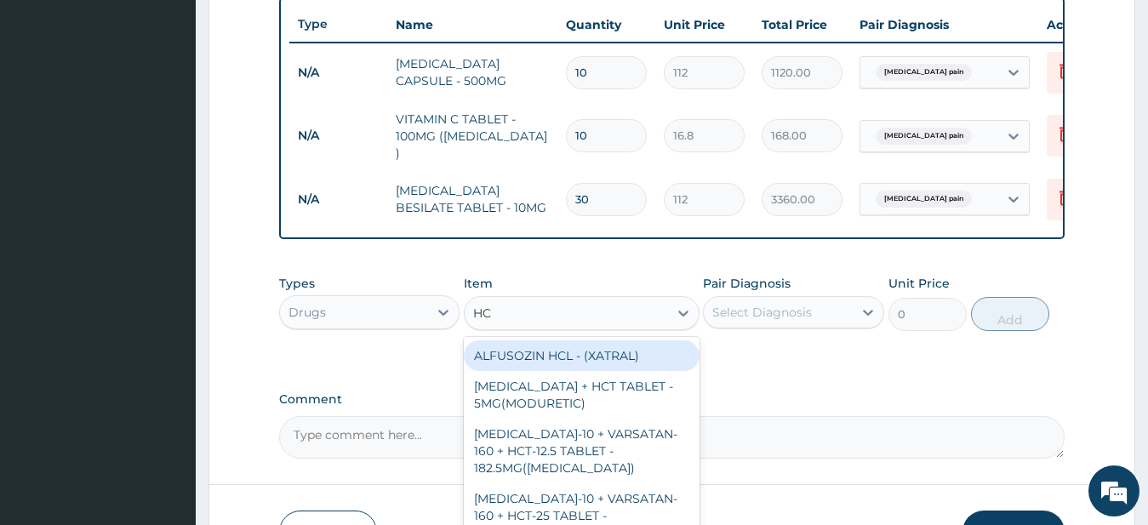
type input "HCT"
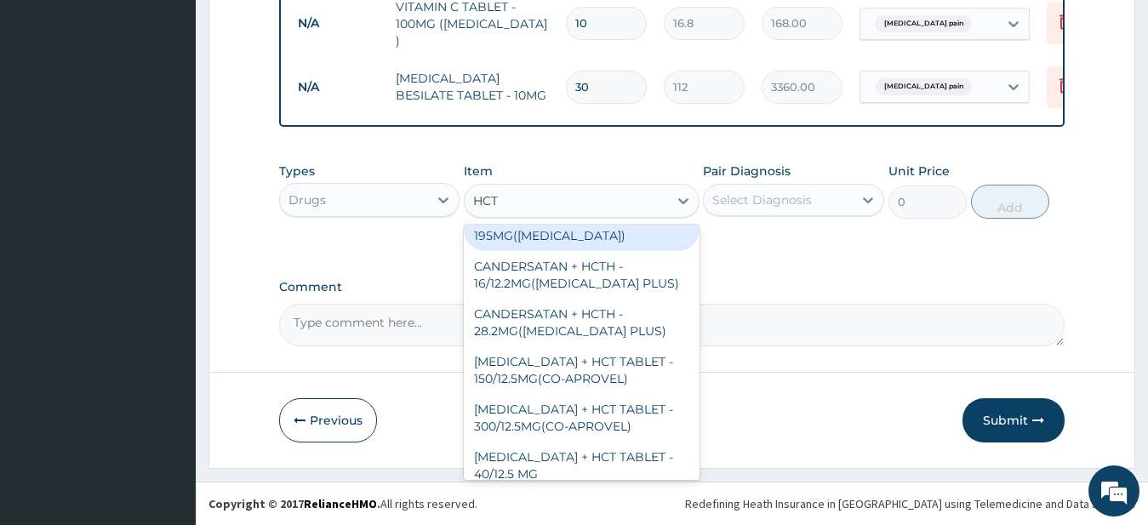
scroll to position [167, 0]
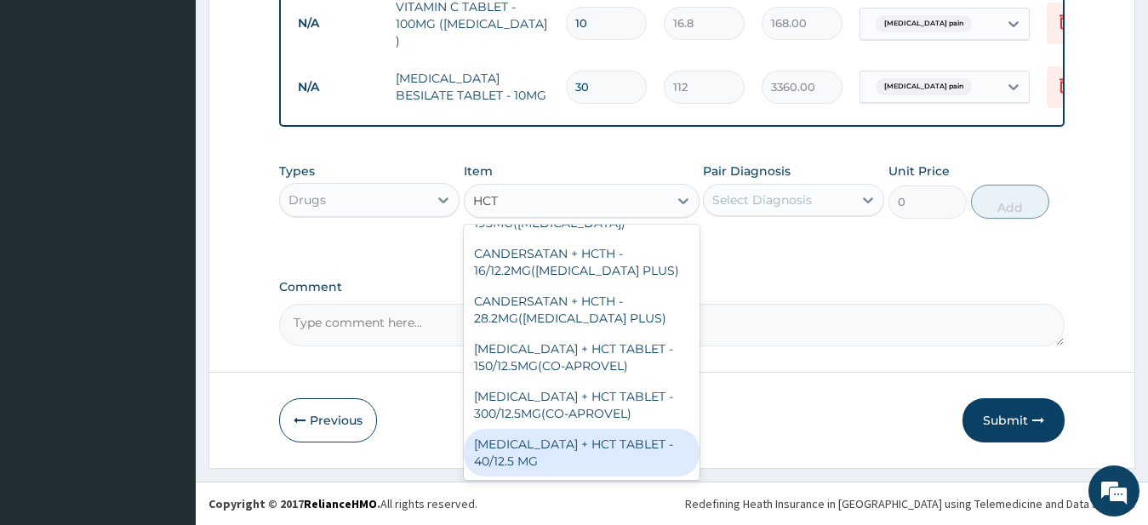
click at [563, 449] on div "TELMISARTAN + HCT TABLET - 40/12.5 MG" at bounding box center [582, 453] width 236 height 48
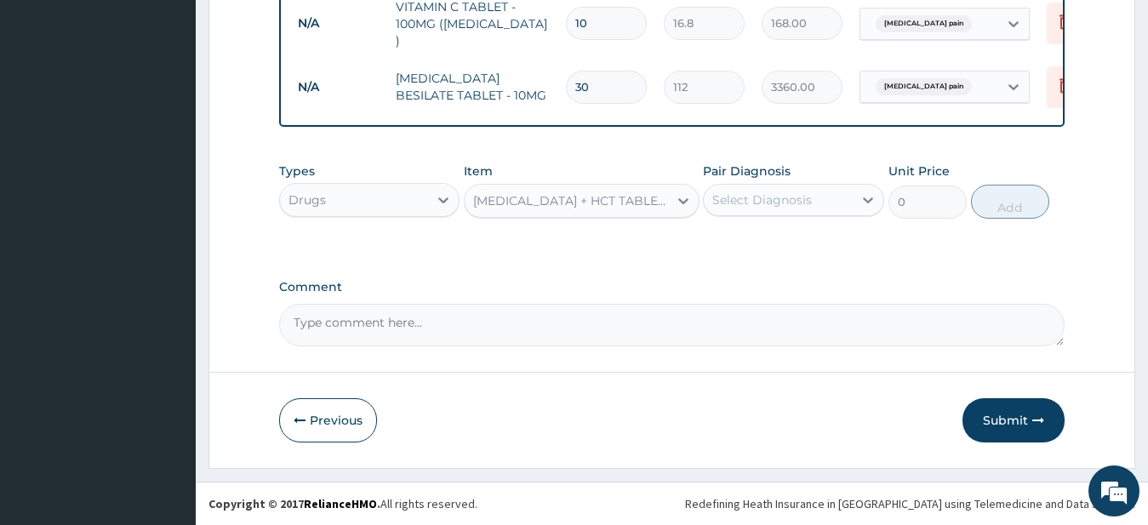
type input "154"
click at [866, 197] on icon at bounding box center [868, 200] width 17 height 17
click at [811, 245] on label "Musculoskeletal pain" at bounding box center [799, 241] width 136 height 17
checkbox input "true"
click at [989, 208] on button "Add" at bounding box center [1010, 202] width 78 height 34
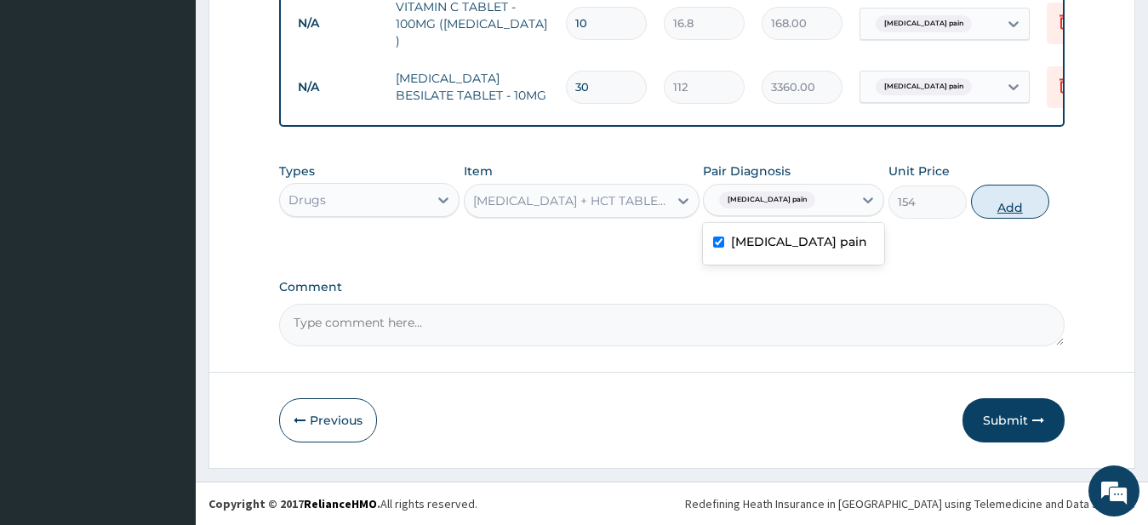
type input "0"
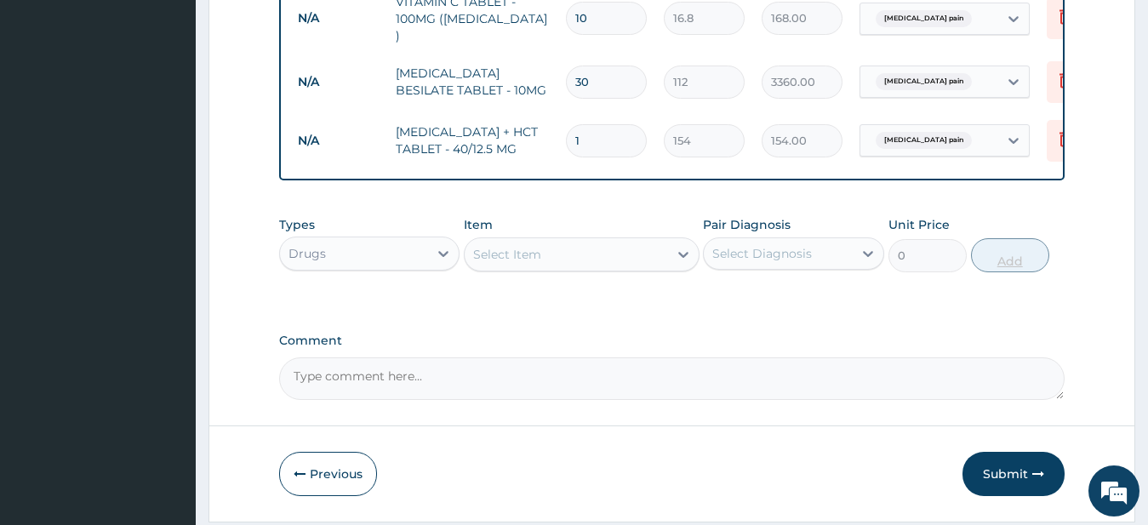
type input "10"
type input "1540.00"
type input "10"
click at [687, 263] on icon at bounding box center [683, 254] width 17 height 17
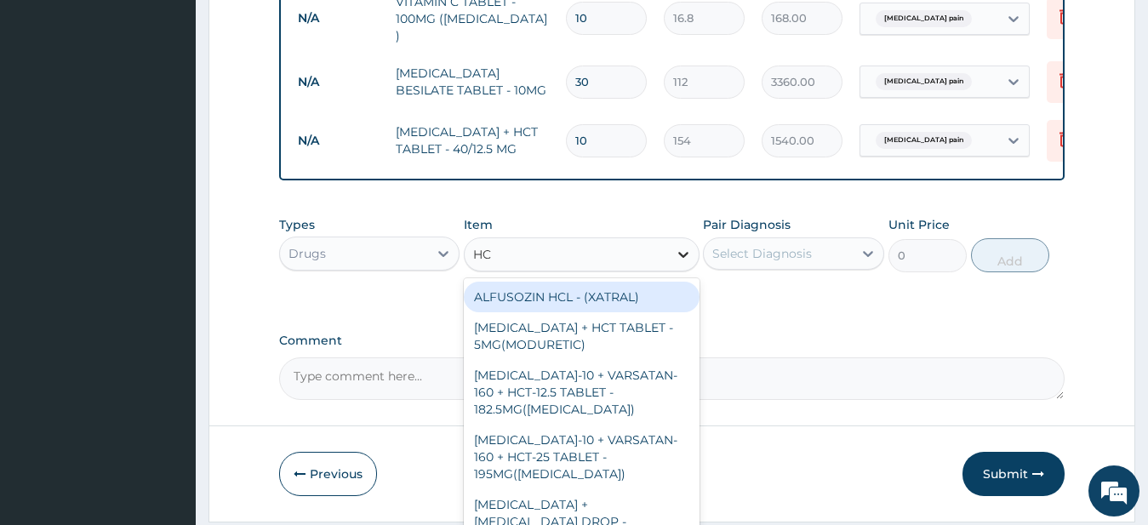
type input "HCT"
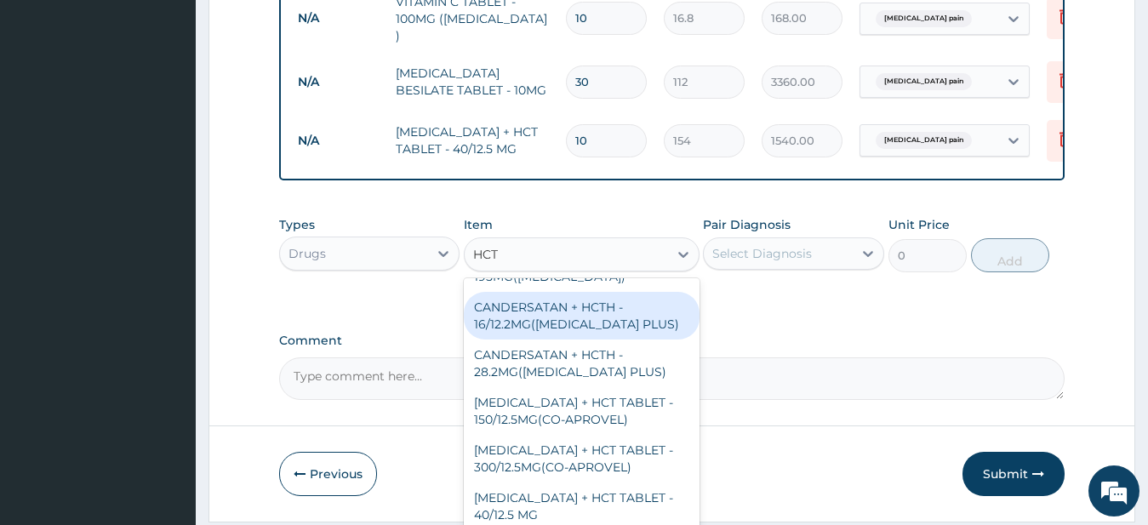
click at [576, 323] on div "CANDERSATAN + HCTH - 16/12.2MG(ATACAND PLUS)" at bounding box center [582, 316] width 236 height 48
type input "257.6"
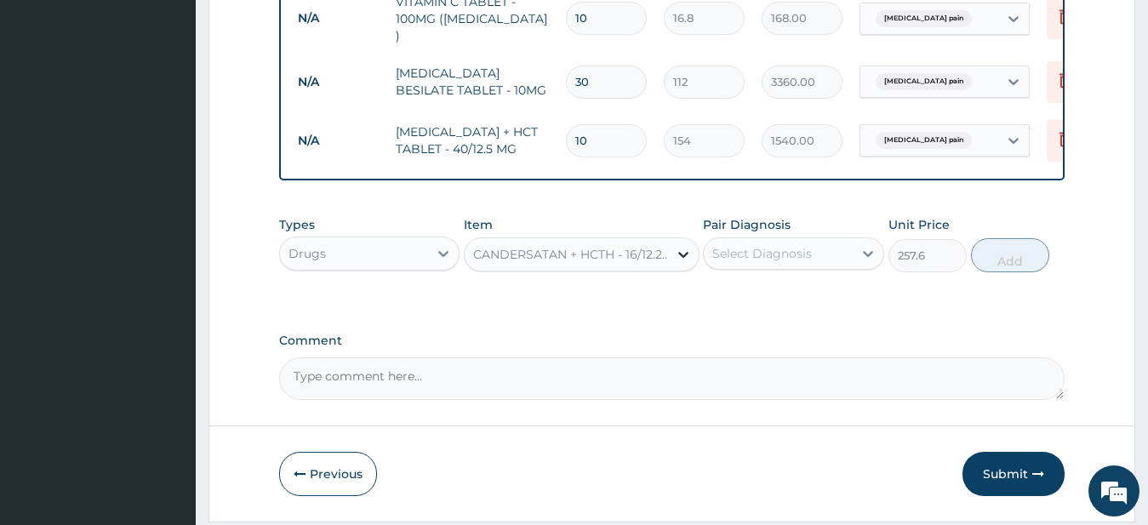
click at [686, 258] on icon at bounding box center [683, 254] width 17 height 17
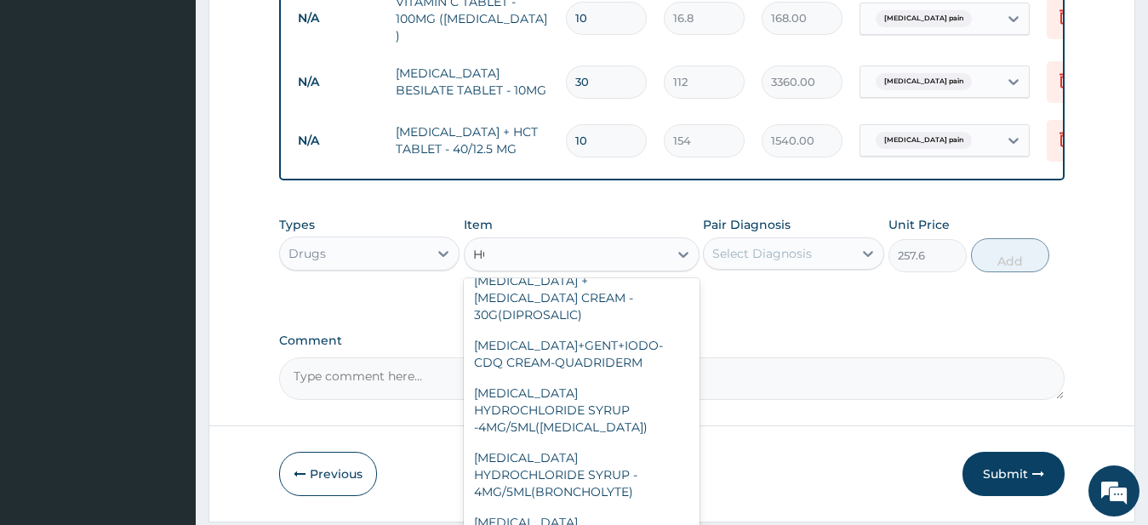
scroll to position [84, 0]
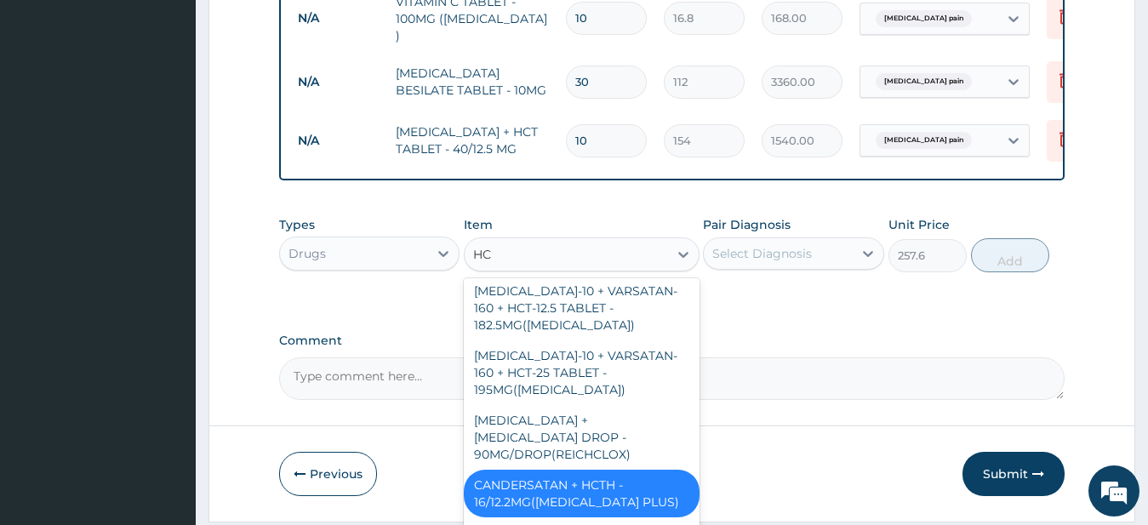
type input "HCT"
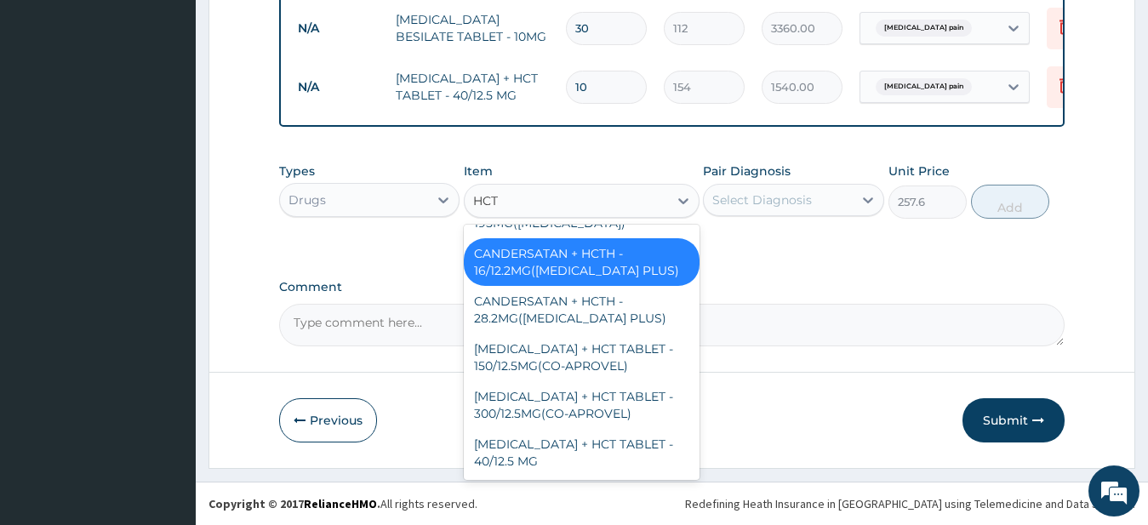
scroll to position [812, 0]
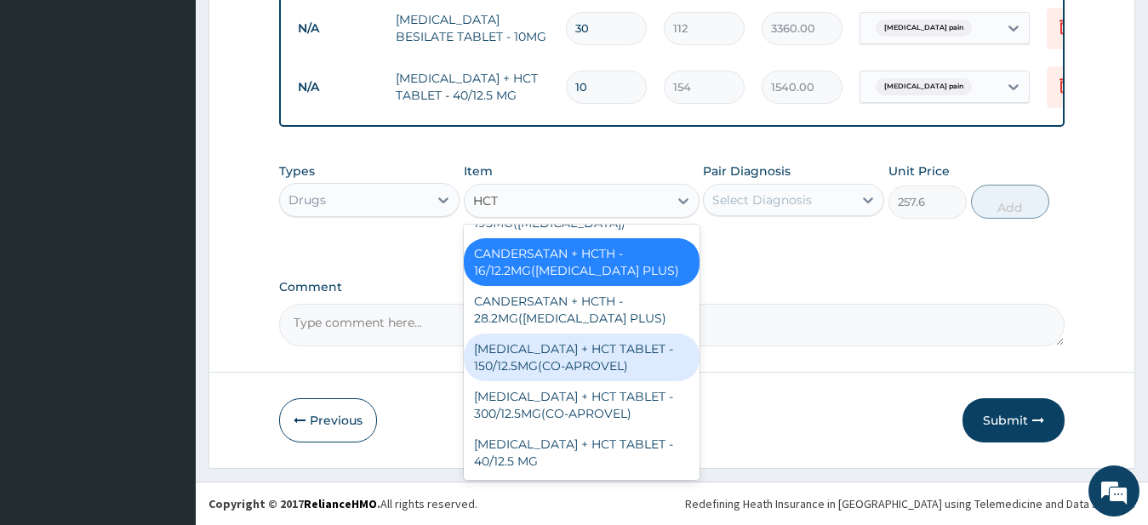
click at [584, 368] on div "IRBESARTAN + HCT TABLET - 150/12.5MG(CO-APROVEL)" at bounding box center [582, 358] width 236 height 48
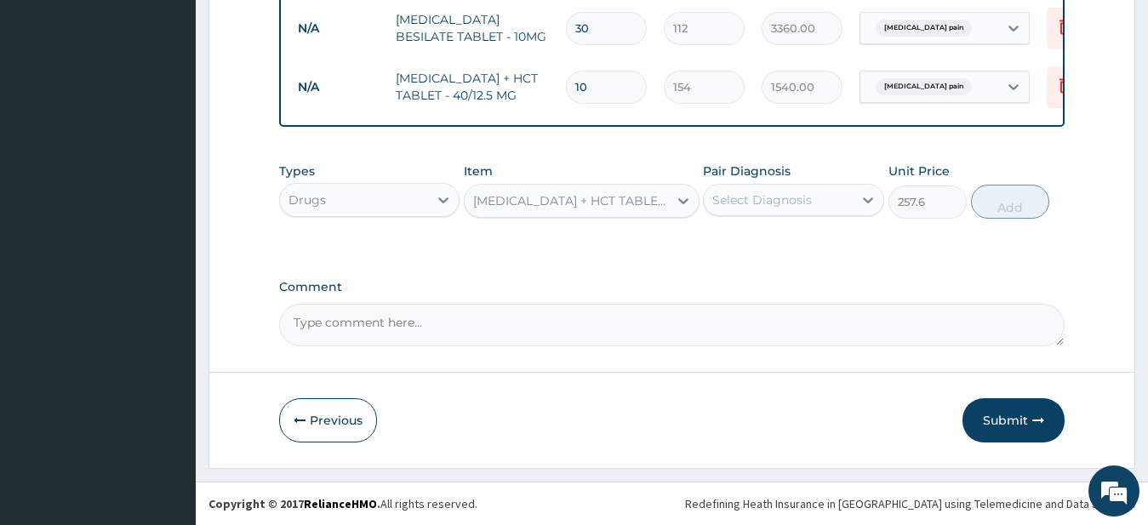
type input "616"
click at [868, 204] on icon at bounding box center [868, 200] width 17 height 17
click at [801, 241] on label "Musculoskeletal pain" at bounding box center [799, 241] width 136 height 17
checkbox input "true"
click at [998, 210] on button "Add" at bounding box center [1010, 202] width 78 height 34
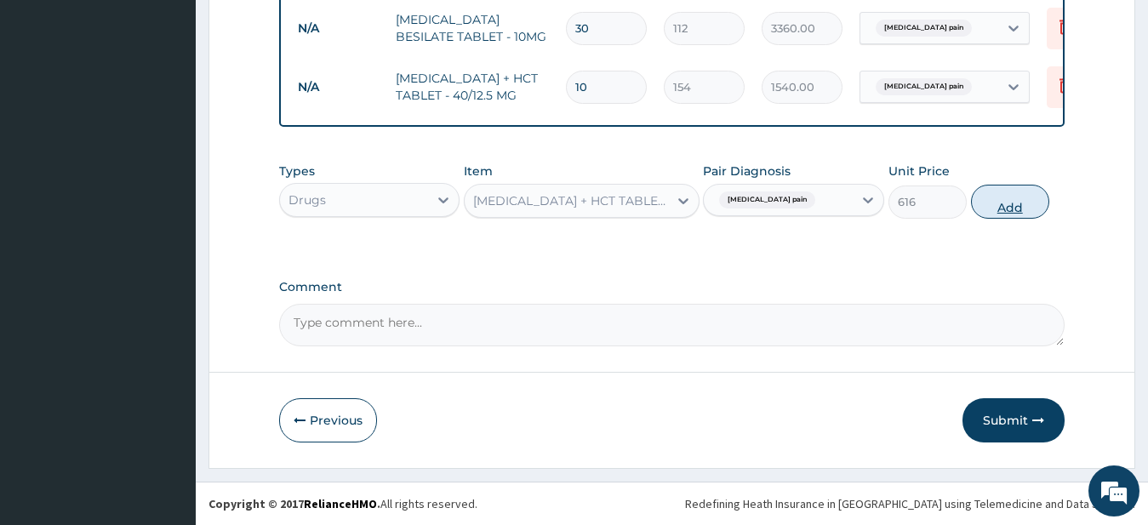
type input "0"
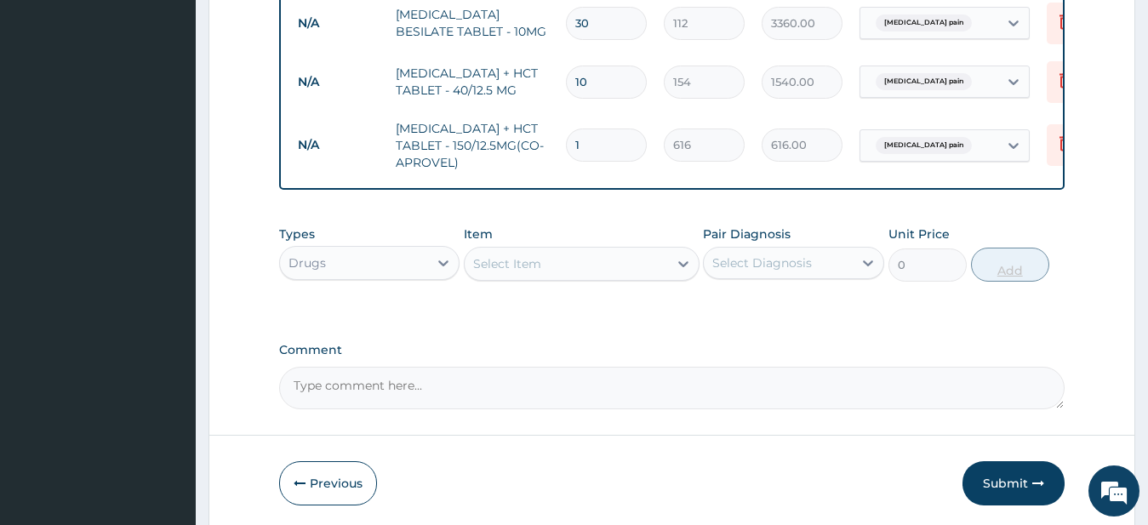
type input "10"
type input "6160.00"
type input "10"
